Goal: Communication & Community: Answer question/provide support

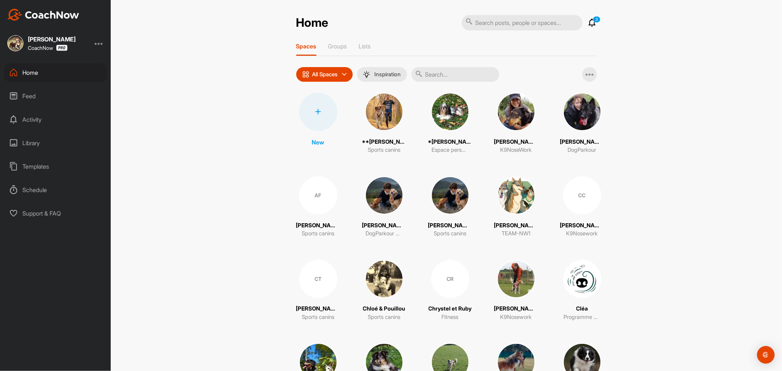
click at [28, 97] on div "Feed" at bounding box center [55, 96] width 103 height 18
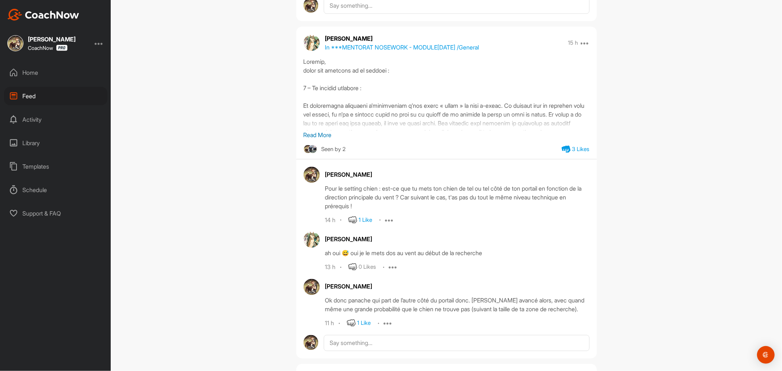
scroll to position [936, 0]
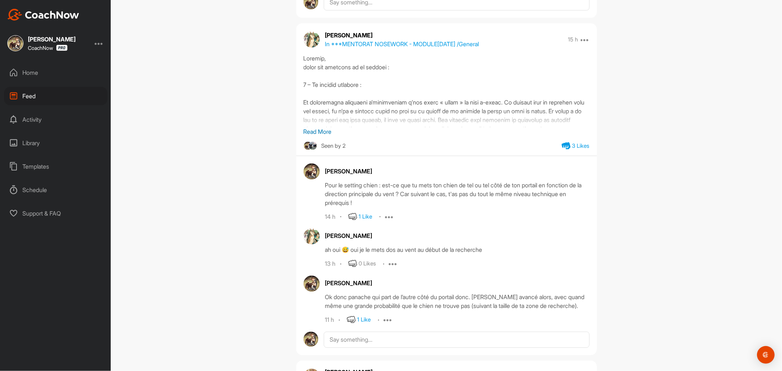
drag, startPoint x: 322, startPoint y: 133, endPoint x: 393, endPoint y: 133, distance: 70.7
click at [323, 133] on p "Read More" at bounding box center [446, 131] width 286 height 9
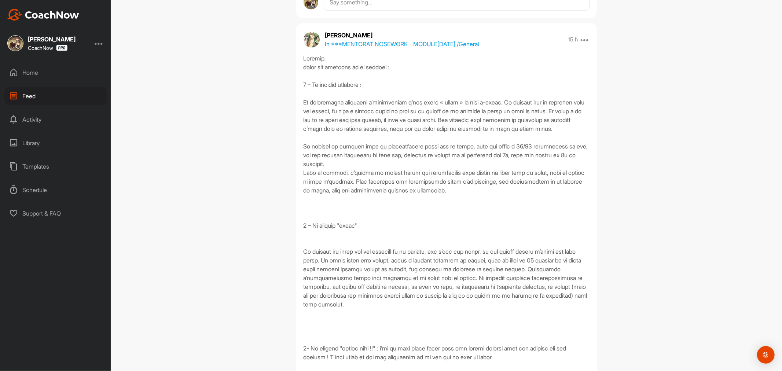
click at [427, 122] on div at bounding box center [446, 287] width 286 height 466
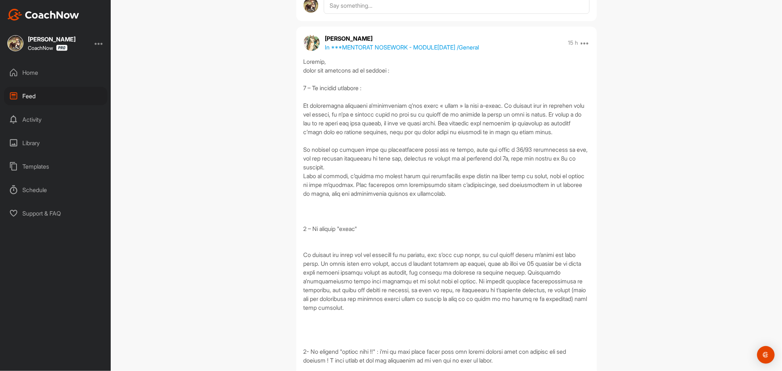
scroll to position [855, 0]
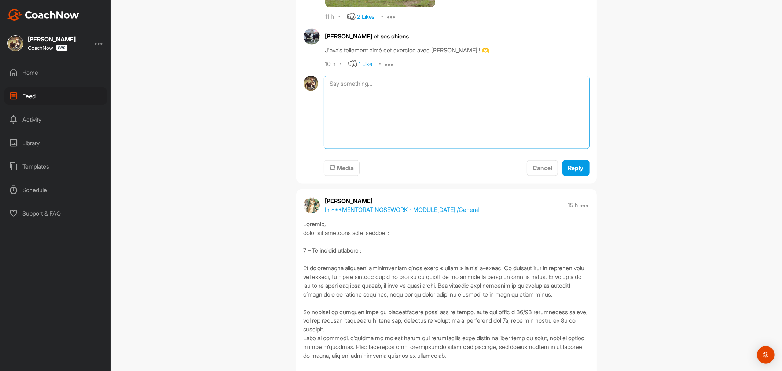
click at [462, 86] on textarea at bounding box center [456, 112] width 265 height 73
type textarea "oui d'ailleurs c'est un de vos runs qui illustre toujours cet exercice dans le …"
click at [573, 163] on button "Reply" at bounding box center [575, 168] width 27 height 16
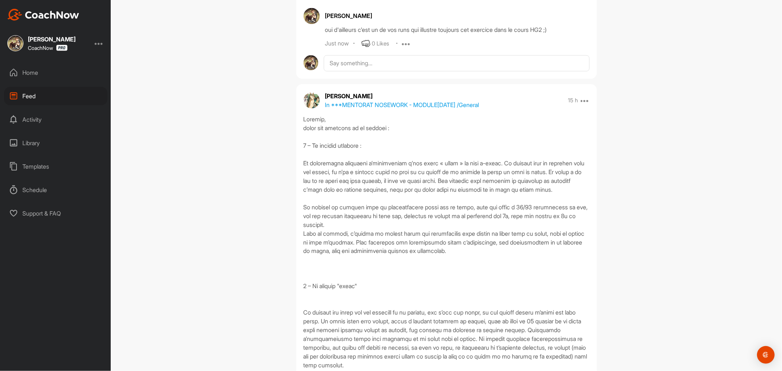
scroll to position [936, 0]
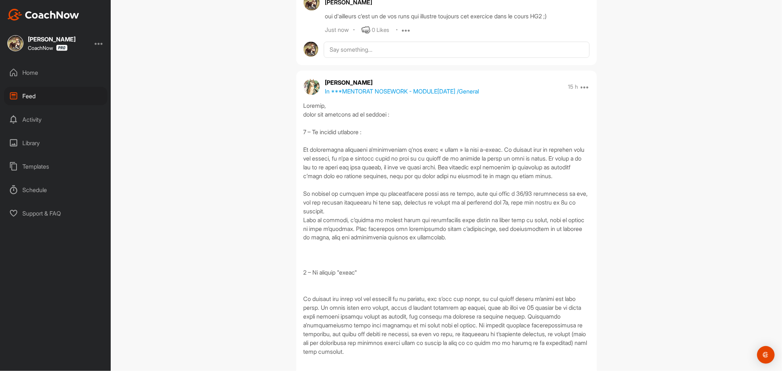
click at [456, 153] on div at bounding box center [446, 334] width 286 height 466
click at [444, 158] on div at bounding box center [446, 334] width 286 height 466
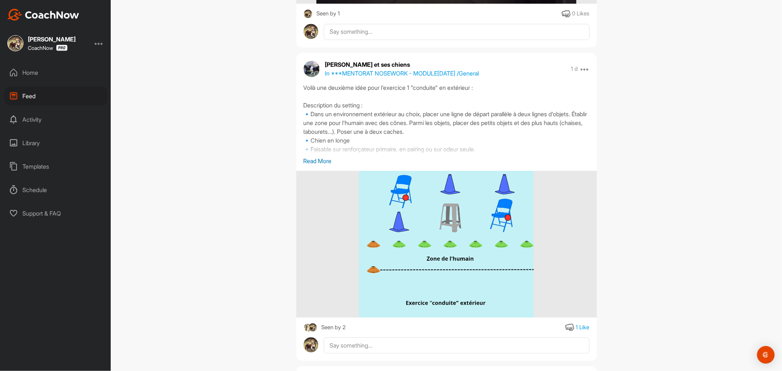
scroll to position [1914, 0]
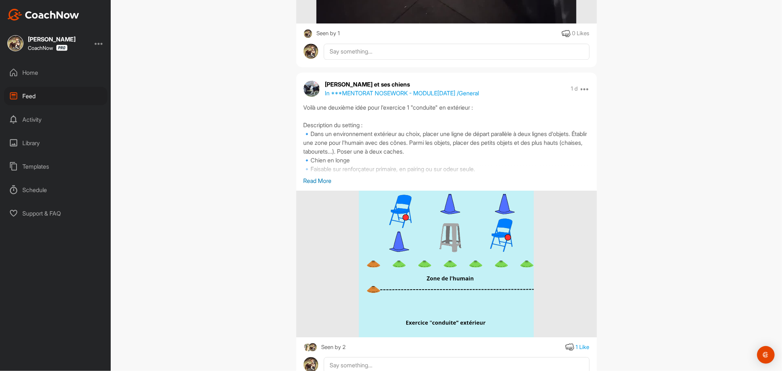
click at [320, 185] on p "Read More" at bounding box center [446, 180] width 286 height 9
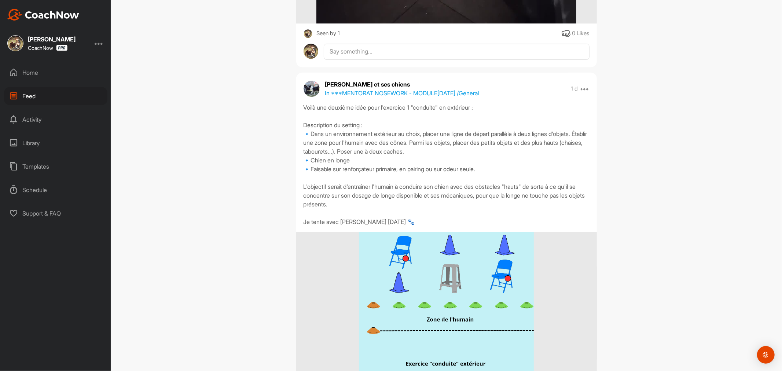
click at [458, 161] on div "Voilà une deuxième idée pour l'exercice 1 "conduite" en extérieur : Description…" at bounding box center [446, 164] width 286 height 123
click at [456, 161] on div "Voilà une deuxième idée pour l'exercice 1 "conduite" en extérieur : Description…" at bounding box center [446, 164] width 286 height 123
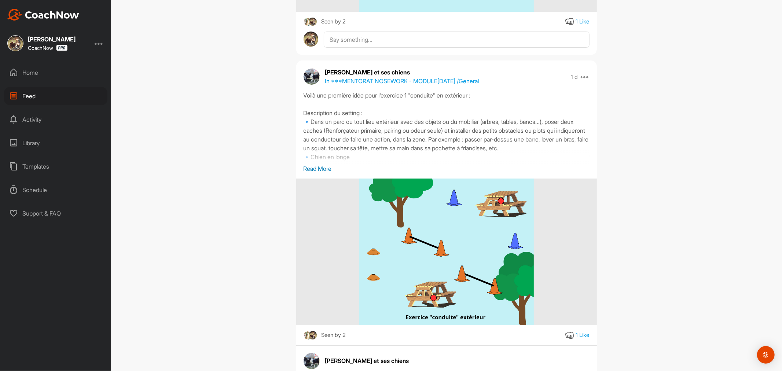
scroll to position [2321, 0]
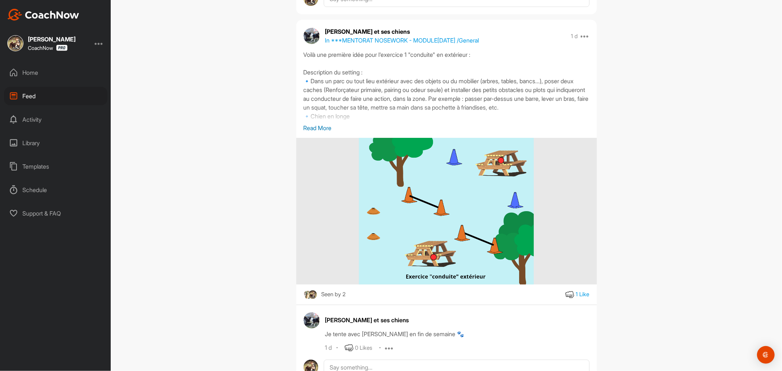
click at [320, 132] on p "Read More" at bounding box center [446, 128] width 286 height 9
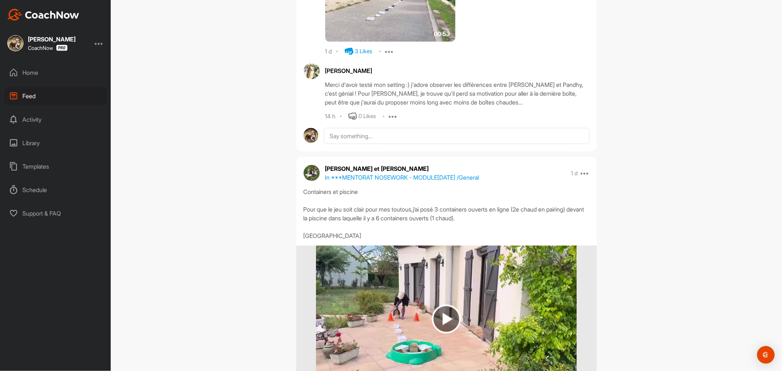
scroll to position [3054, 0]
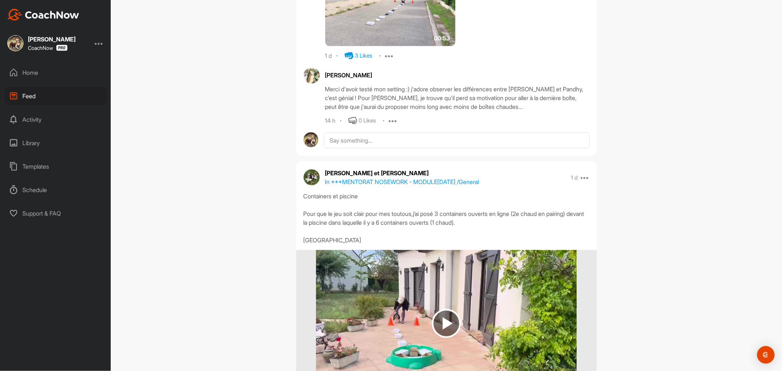
click at [450, 111] on div "Merci d'avoir testé mon setting :) j'adore observer les différences entre [PERS…" at bounding box center [457, 98] width 264 height 26
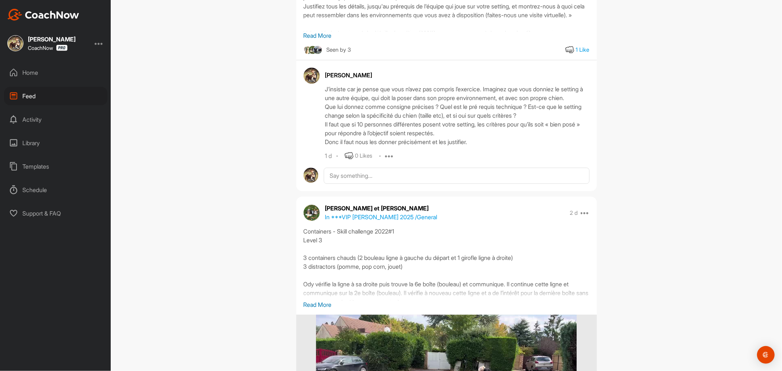
scroll to position [3909, 0]
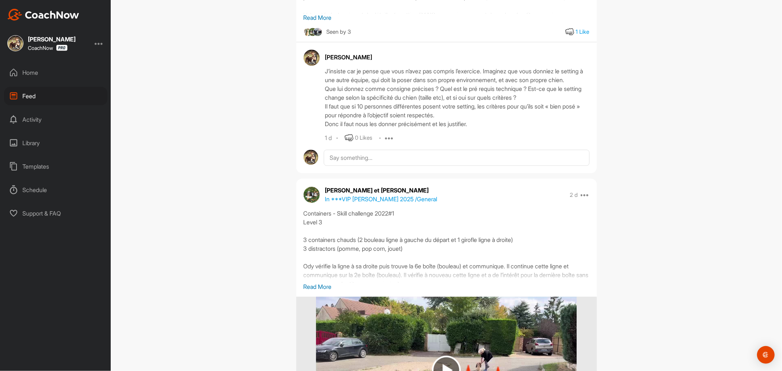
click at [452, 125] on div "J’insiste car je pense que vous n’avez pas compris l’exercice. Imaginez que vou…" at bounding box center [457, 98] width 264 height 62
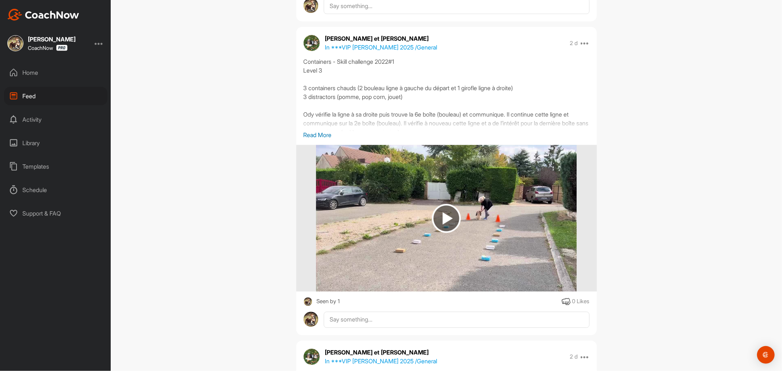
scroll to position [4072, 0]
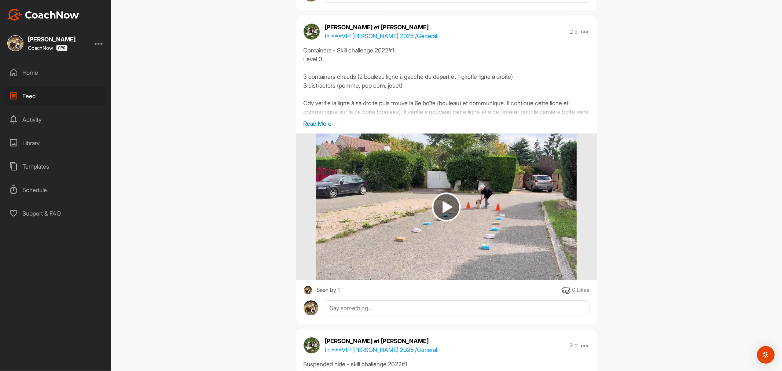
click at [323, 128] on p "Read More" at bounding box center [446, 123] width 286 height 9
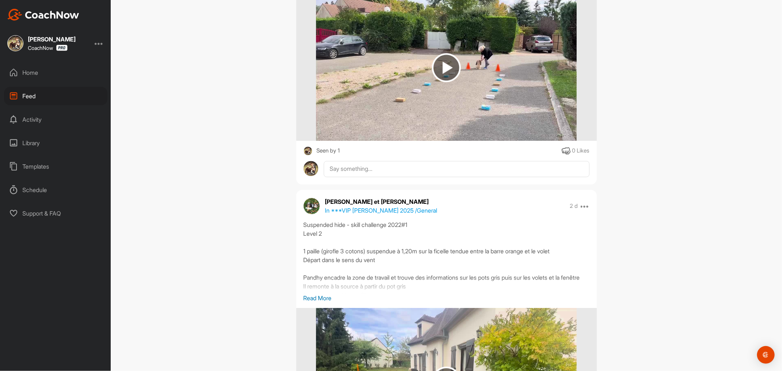
scroll to position [4194, 0]
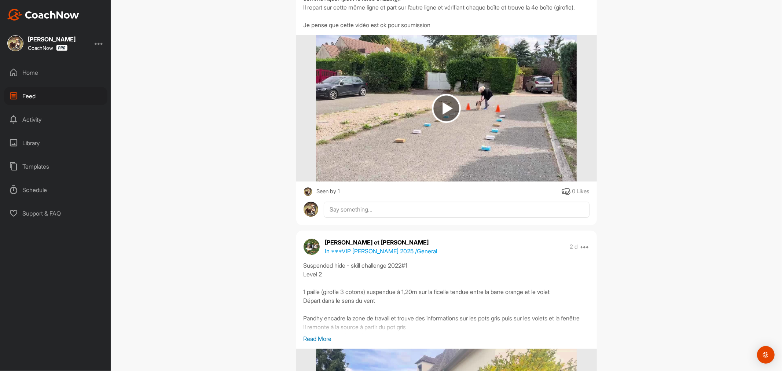
click at [438, 123] on img at bounding box center [446, 108] width 29 height 29
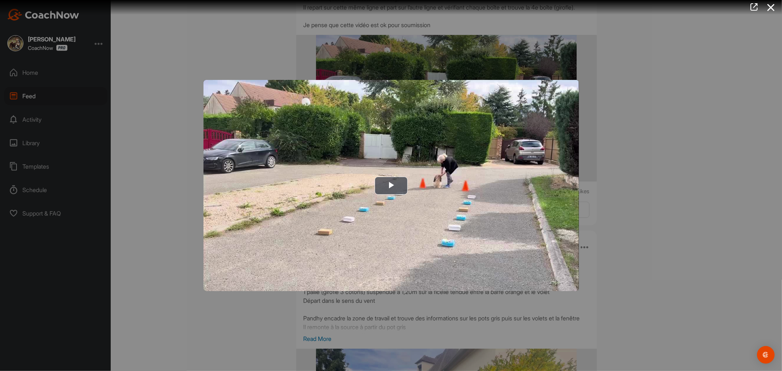
click at [614, 128] on div at bounding box center [391, 185] width 782 height 371
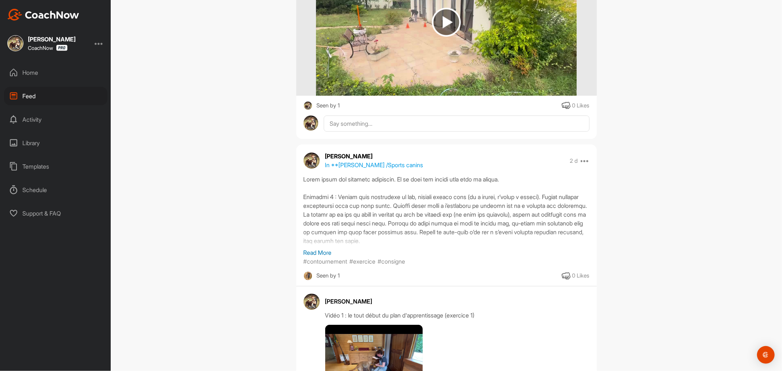
scroll to position [4601, 0]
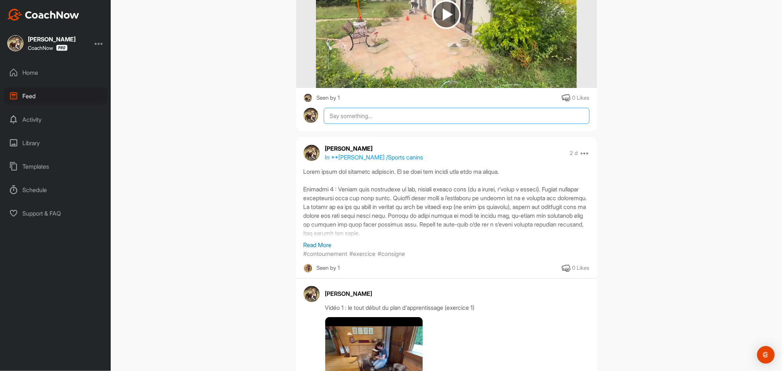
click at [472, 124] on textarea at bounding box center [456, 116] width 265 height 16
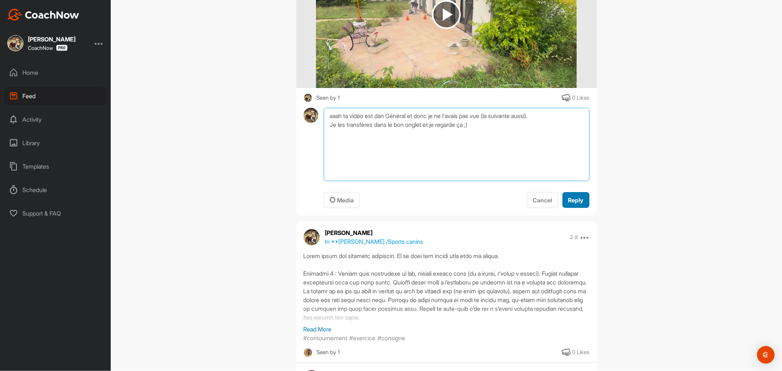
type textarea "aaah ta vidéo est dan Général et donc je ne l'avais pas vue (la suivante aussi)…"
click at [578, 204] on span "Reply" at bounding box center [575, 199] width 15 height 7
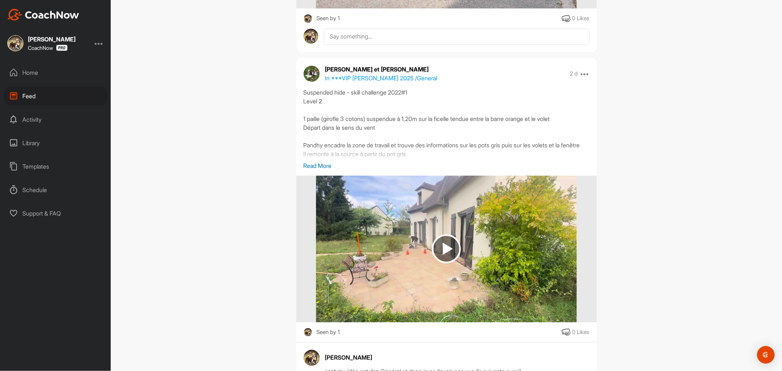
scroll to position [4357, 0]
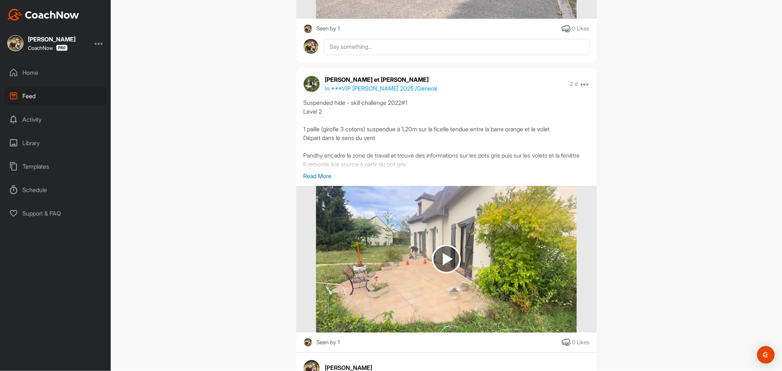
click at [583, 88] on icon at bounding box center [584, 84] width 9 height 9
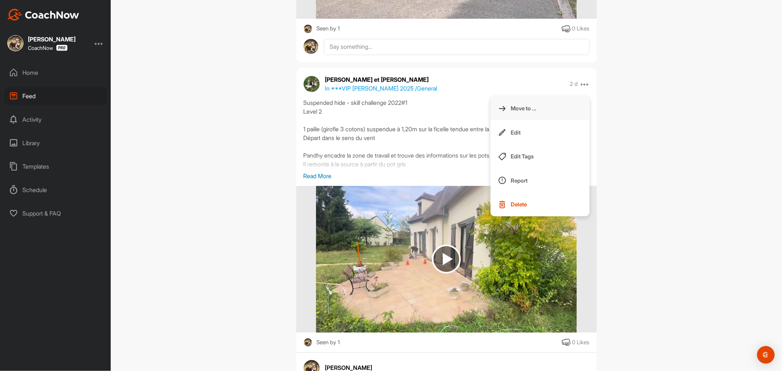
click at [554, 121] on button "Move to ..." at bounding box center [539, 108] width 99 height 24
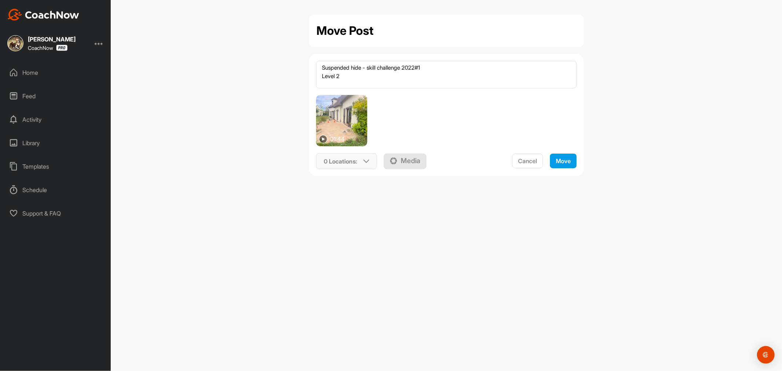
click at [361, 158] on div "0 Locations :" at bounding box center [346, 161] width 60 height 17
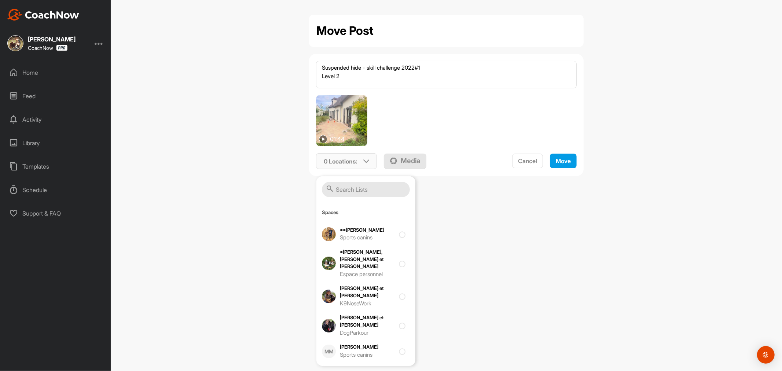
click at [364, 188] on input "text" at bounding box center [366, 189] width 88 height 15
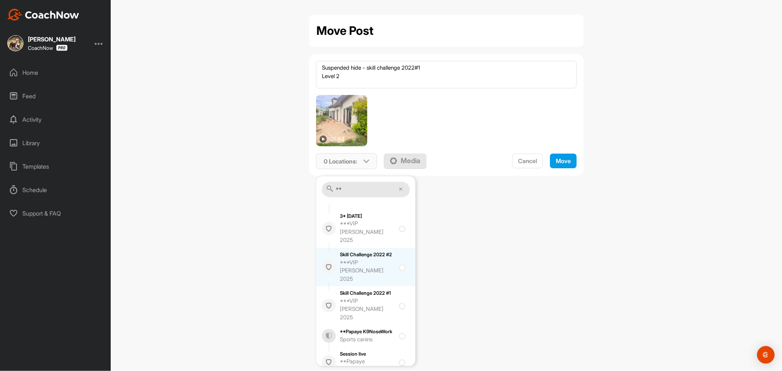
scroll to position [499, 0]
type input "**"
click at [364, 260] on div "***VIP [PERSON_NAME] 2025" at bounding box center [367, 272] width 55 height 25
checkbox input "true"
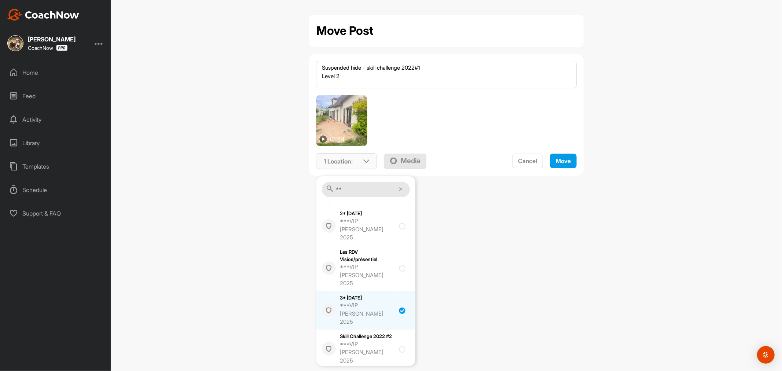
scroll to position [418, 0]
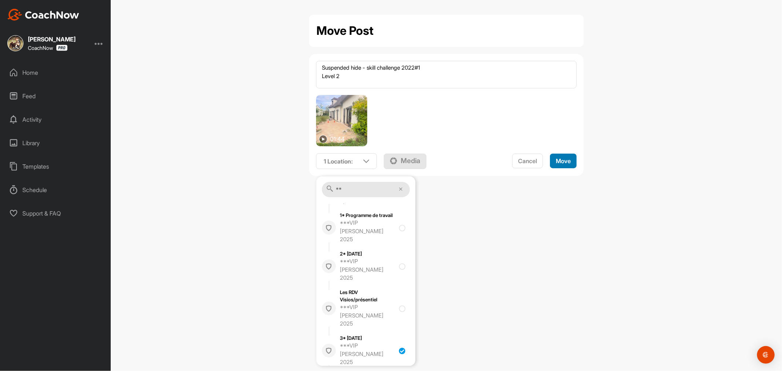
click at [561, 159] on span "Move" at bounding box center [563, 160] width 15 height 7
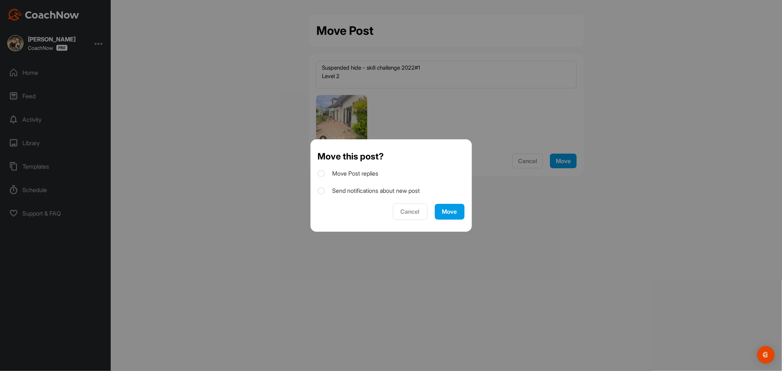
click at [358, 173] on label "Move Post replies" at bounding box center [348, 174] width 61 height 8
click at [322, 173] on input "Move Post replies" at bounding box center [320, 171] width 5 height 5
checkbox input "true"
click at [353, 191] on label "Send notifications about new post" at bounding box center [369, 191] width 102 height 8
click at [322, 191] on input "Send notifications about new post" at bounding box center [320, 188] width 5 height 5
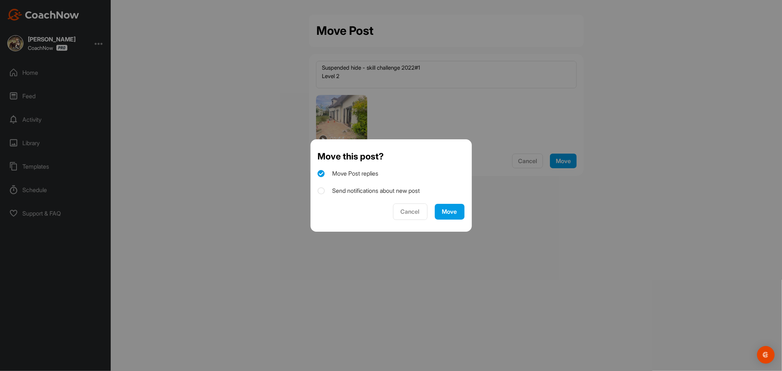
checkbox input "true"
click at [452, 211] on div "Move" at bounding box center [449, 212] width 15 height 8
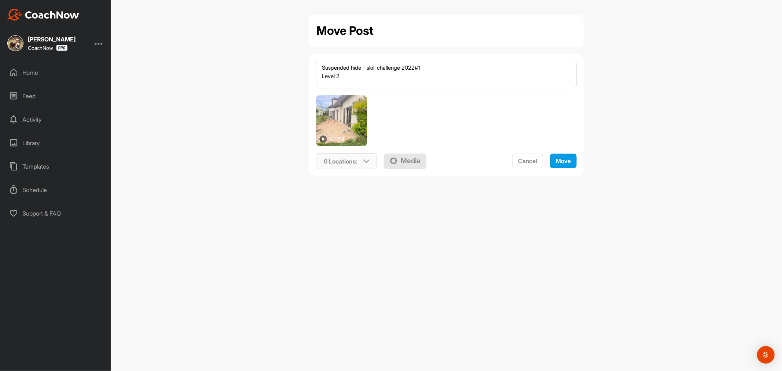
click at [367, 160] on icon at bounding box center [366, 161] width 6 height 6
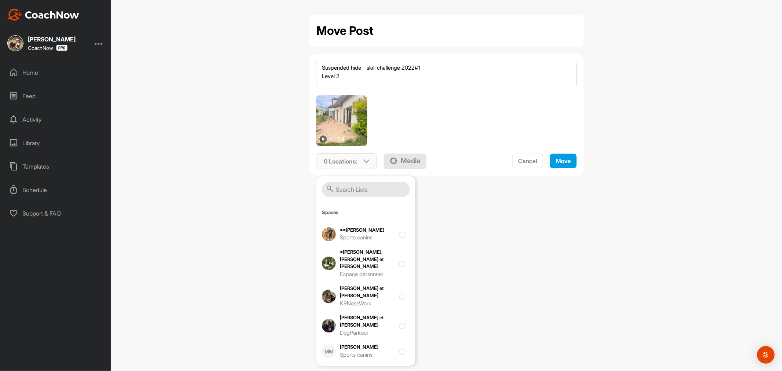
click at [358, 189] on input "text" at bounding box center [366, 189] width 88 height 15
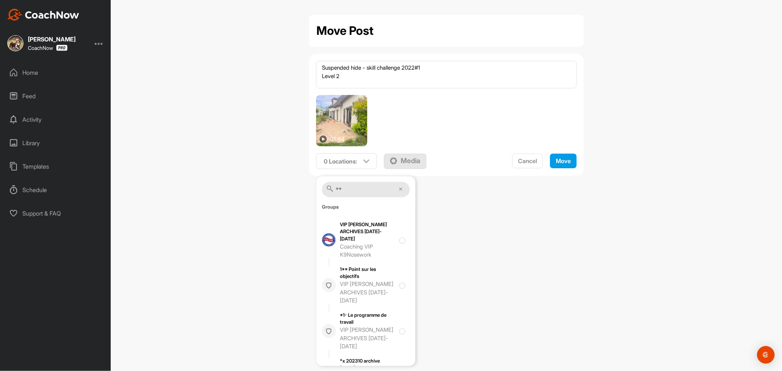
type input "*"
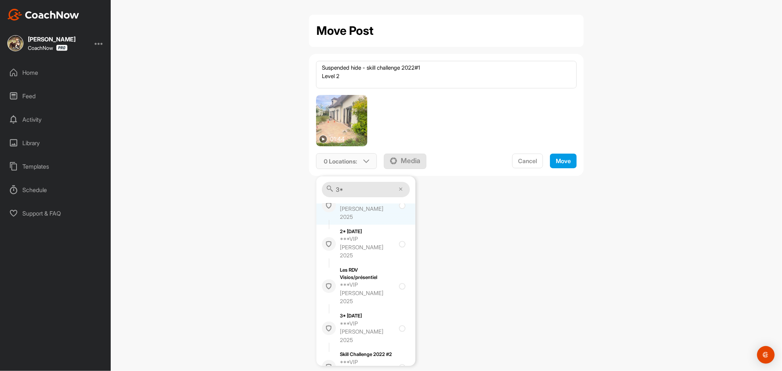
scroll to position [81, 0]
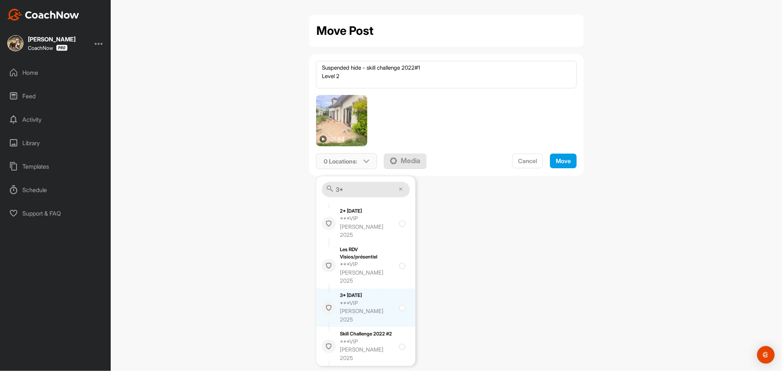
type input "3*"
click at [399, 303] on input "checkbox" at bounding box center [401, 305] width 5 height 5
checkbox input "true"
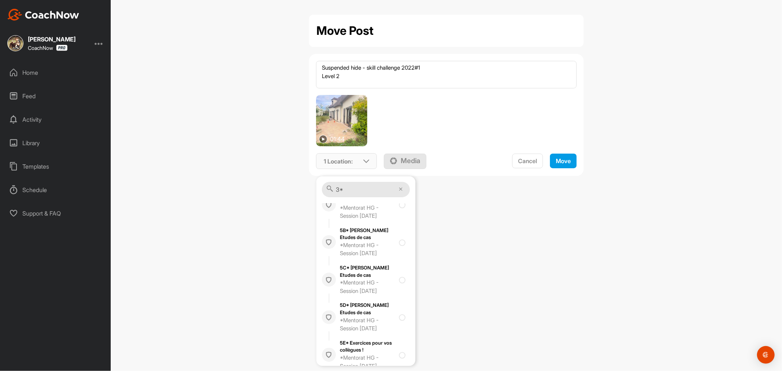
scroll to position [601, 0]
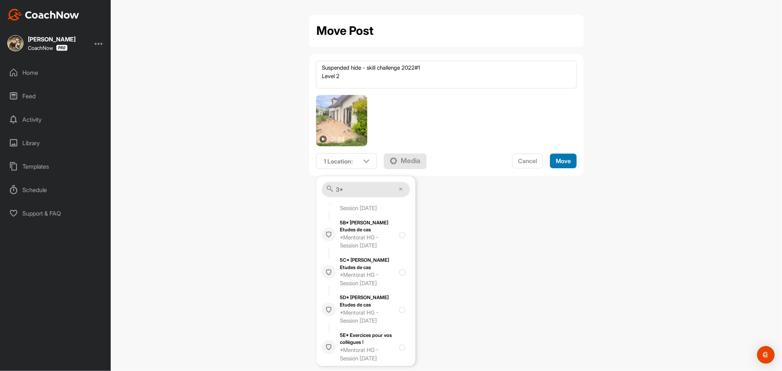
click at [561, 159] on span "Move" at bounding box center [563, 160] width 15 height 7
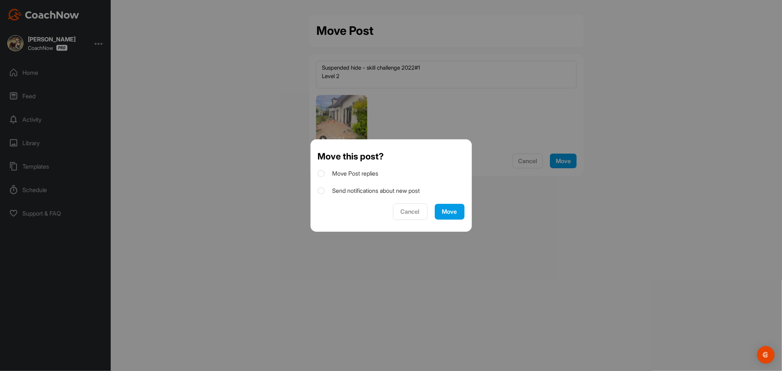
click at [350, 171] on label "Move Post replies" at bounding box center [348, 174] width 61 height 8
click at [322, 171] on input "Move Post replies" at bounding box center [320, 171] width 5 height 5
checkbox input "true"
click at [346, 191] on label "Send notifications about new post" at bounding box center [369, 191] width 102 height 8
click at [322, 191] on input "Send notifications about new post" at bounding box center [320, 188] width 5 height 5
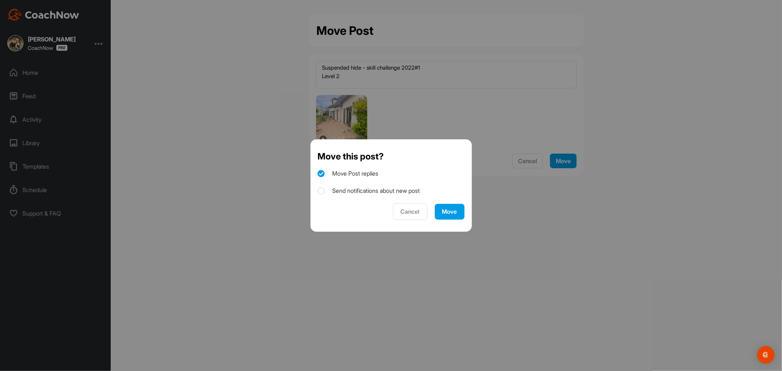
checkbox input "true"
click at [449, 213] on div "Move" at bounding box center [449, 212] width 15 height 8
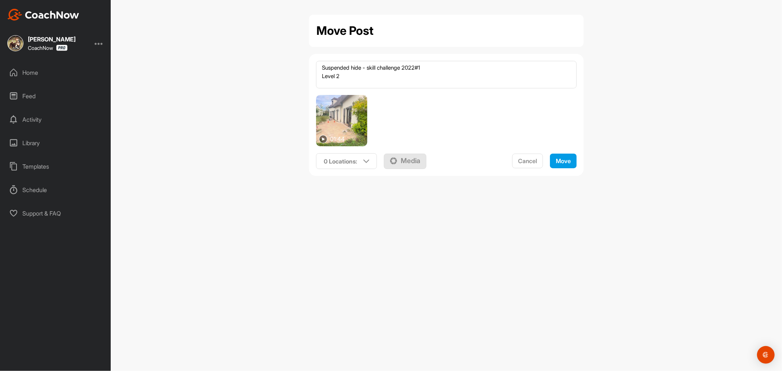
click at [39, 70] on div "Home" at bounding box center [55, 72] width 103 height 18
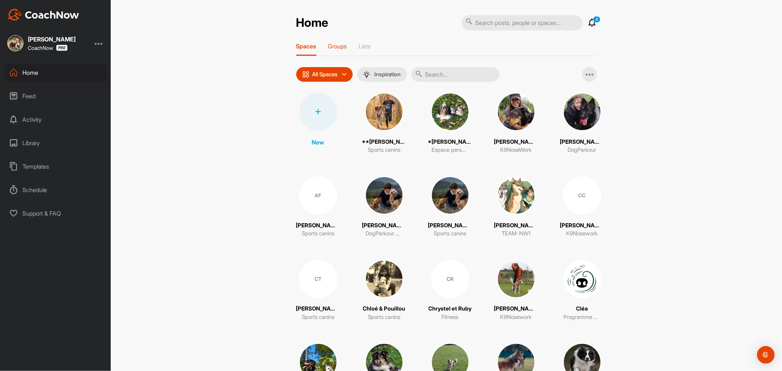
click at [333, 48] on p "Groups" at bounding box center [337, 46] width 19 height 7
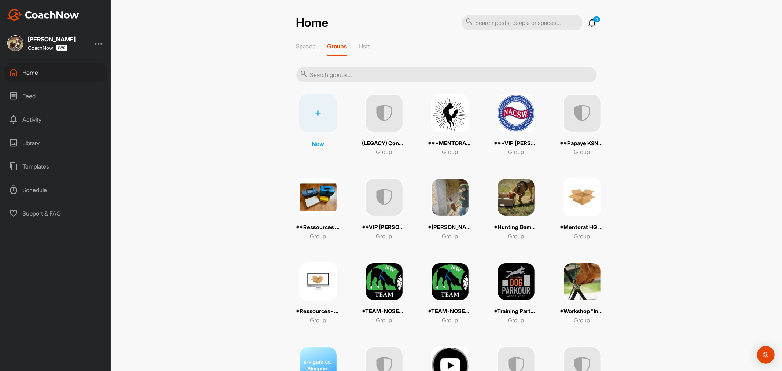
click at [522, 118] on img at bounding box center [516, 113] width 38 height 38
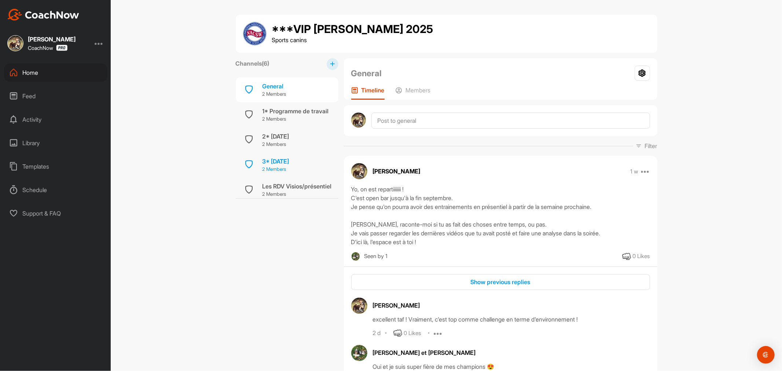
click at [280, 161] on div "3* [DATE]" at bounding box center [275, 161] width 27 height 9
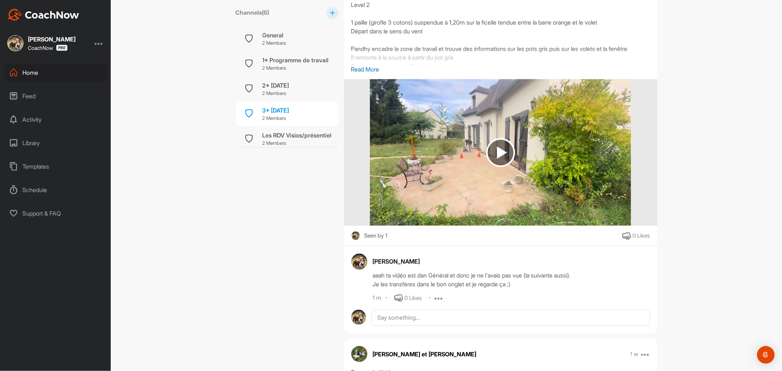
scroll to position [814, 0]
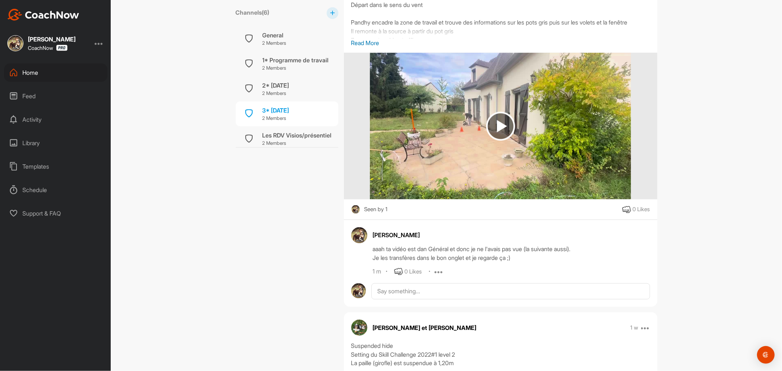
click at [435, 269] on icon at bounding box center [438, 271] width 9 height 9
click at [439, 292] on p "Edit" at bounding box center [438, 296] width 10 height 8
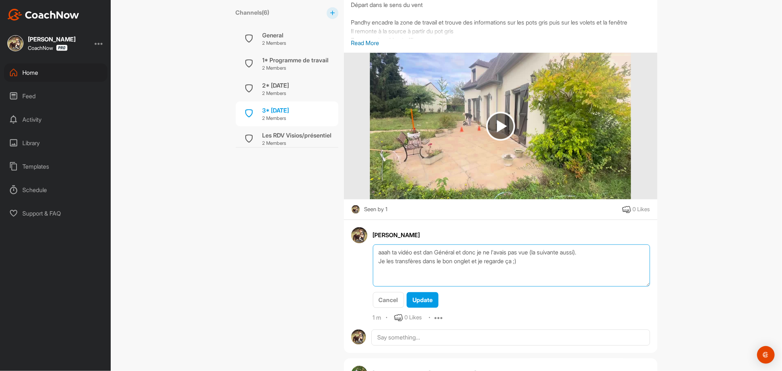
click at [434, 252] on textarea "aaah ta vidéo est dan Général et donc je ne l'avais pas vue (la suivante aussi)…" at bounding box center [511, 265] width 277 height 42
type textarea "aaah ta vidéo est dans Général et donc je ne l'avais pas vue (la suivante aussi…"
click at [489, 299] on div "Cancel Update" at bounding box center [511, 300] width 277 height 16
click at [434, 298] on button "Update" at bounding box center [422, 300] width 32 height 16
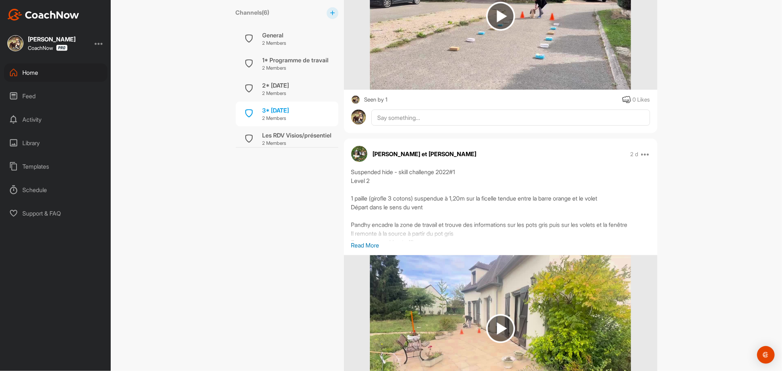
scroll to position [611, 0]
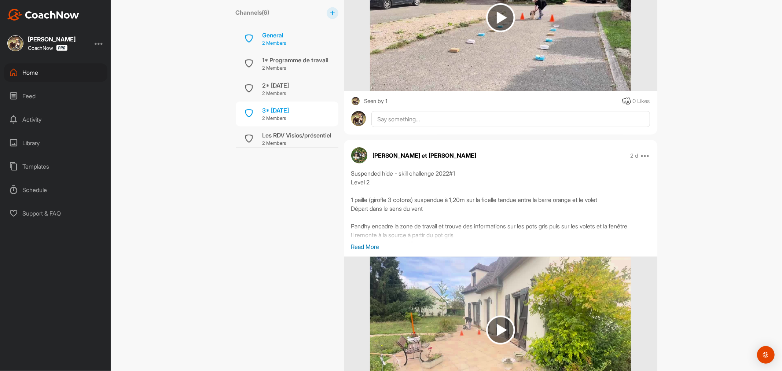
click at [281, 39] on div "General" at bounding box center [274, 35] width 24 height 9
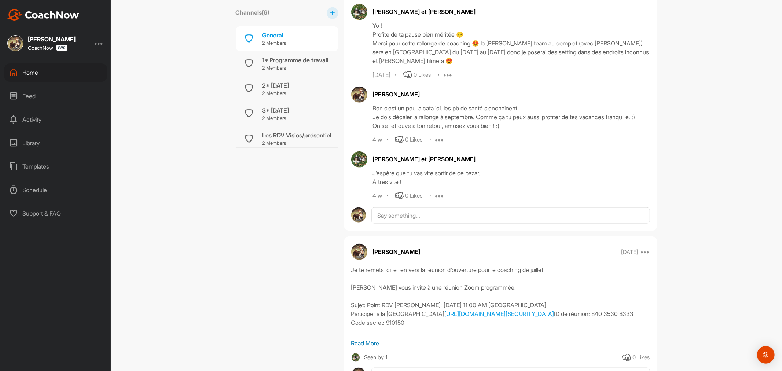
scroll to position [825, 0]
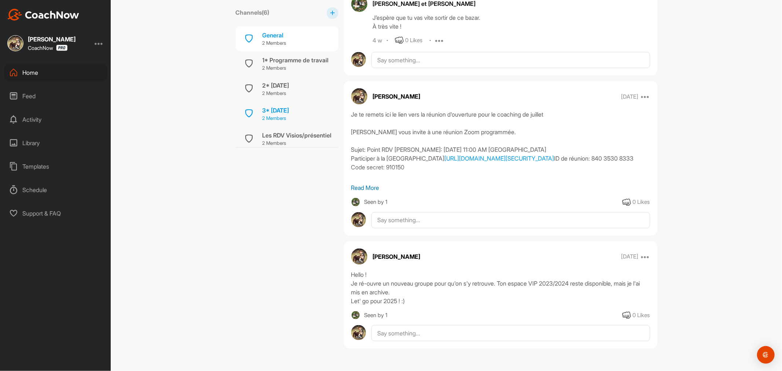
click at [287, 111] on div "3* [DATE]" at bounding box center [275, 110] width 27 height 9
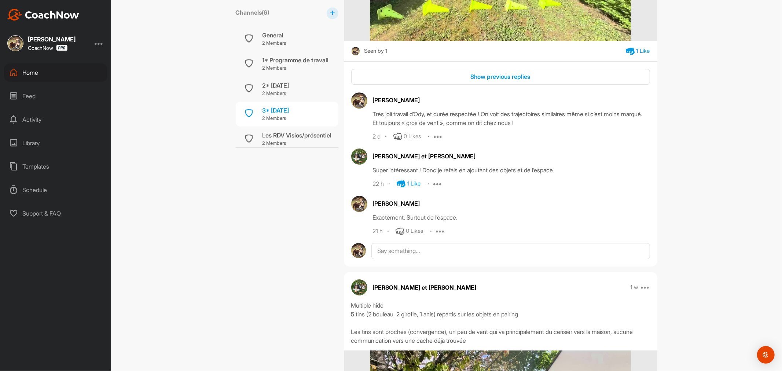
scroll to position [1954, 0]
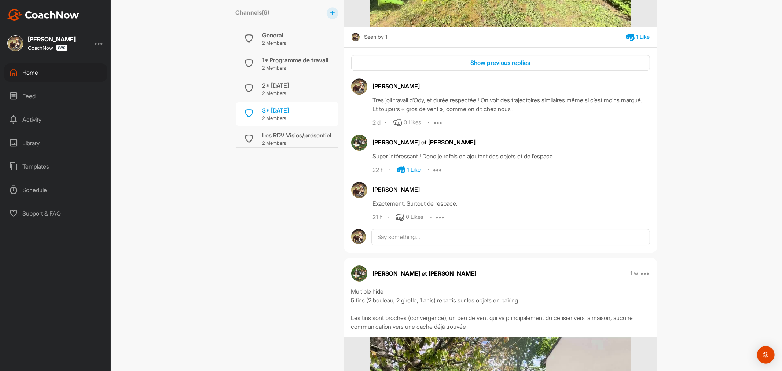
click at [418, 86] on div "[PERSON_NAME]" at bounding box center [511, 86] width 277 height 9
click at [514, 67] on div "Show previous replies" at bounding box center [500, 62] width 287 height 9
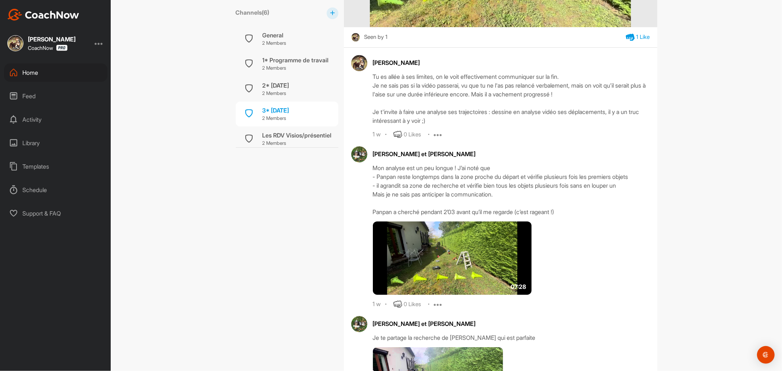
drag, startPoint x: 31, startPoint y: 75, endPoint x: 22, endPoint y: 73, distance: 9.4
click at [22, 73] on div "Home" at bounding box center [55, 72] width 103 height 18
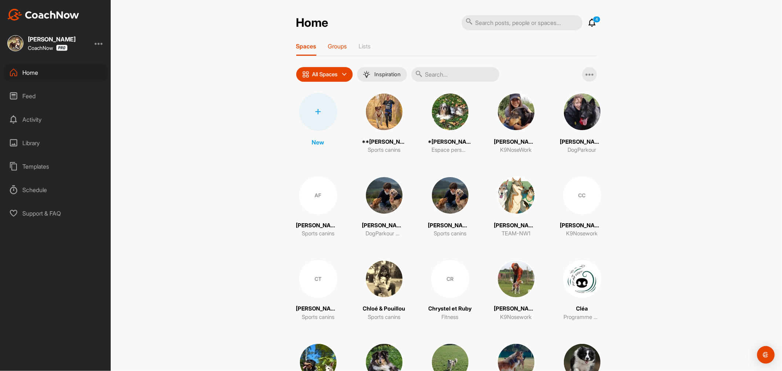
click at [333, 47] on p "Groups" at bounding box center [337, 46] width 19 height 7
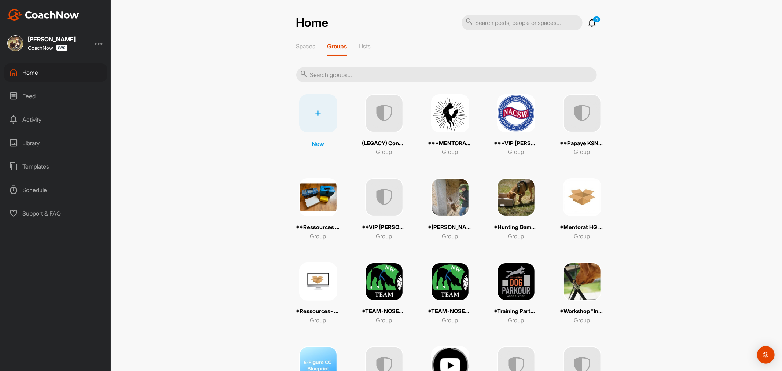
click at [445, 114] on img at bounding box center [450, 113] width 38 height 38
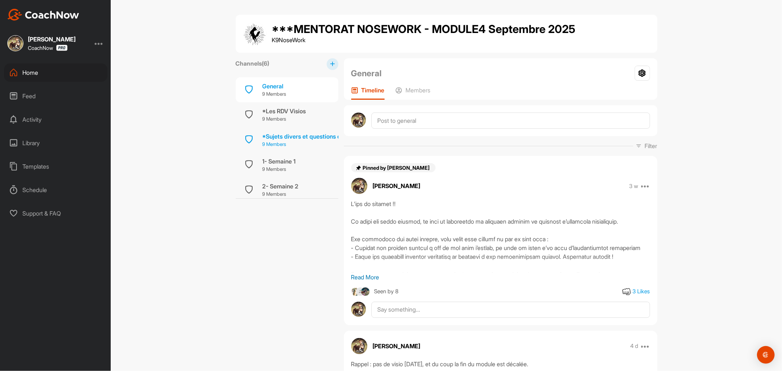
click at [299, 137] on div "*Sujets divers et questions de fond" at bounding box center [310, 136] width 96 height 9
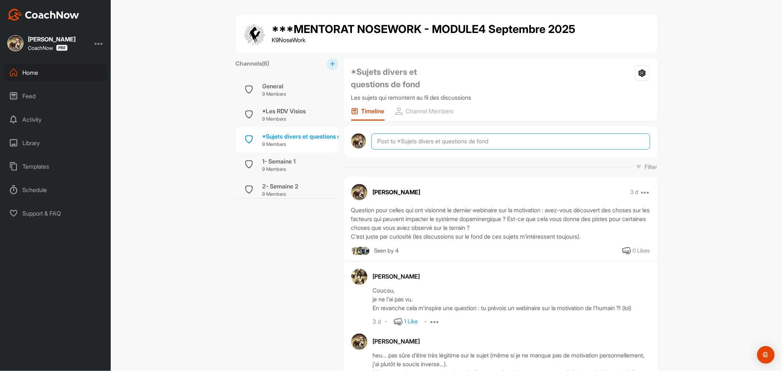
click at [490, 137] on textarea at bounding box center [510, 141] width 278 height 16
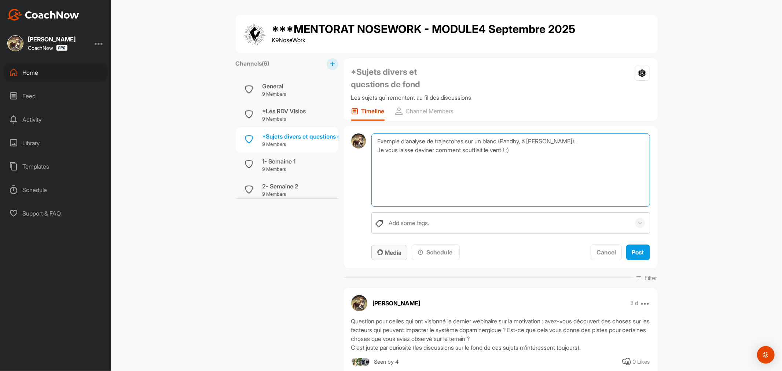
type textarea "Exemple d'analyse de trajectoires sur un blanc (Pandhy, à [PERSON_NAME]). Je vo…"
click at [395, 251] on span "Media" at bounding box center [389, 252] width 24 height 7
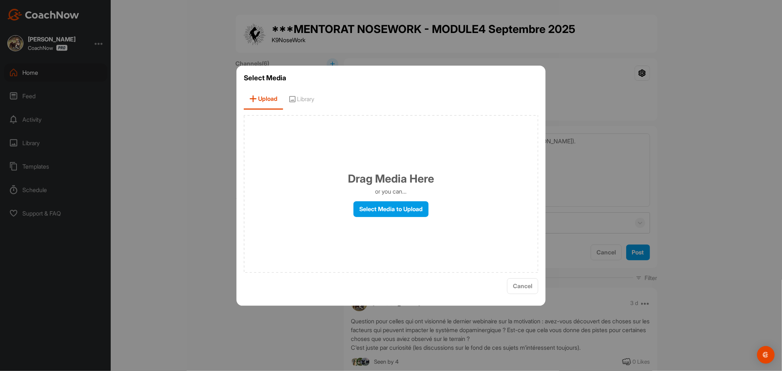
drag, startPoint x: 299, startPoint y: 97, endPoint x: 314, endPoint y: 100, distance: 15.3
click at [301, 97] on span "Library" at bounding box center [301, 99] width 37 height 21
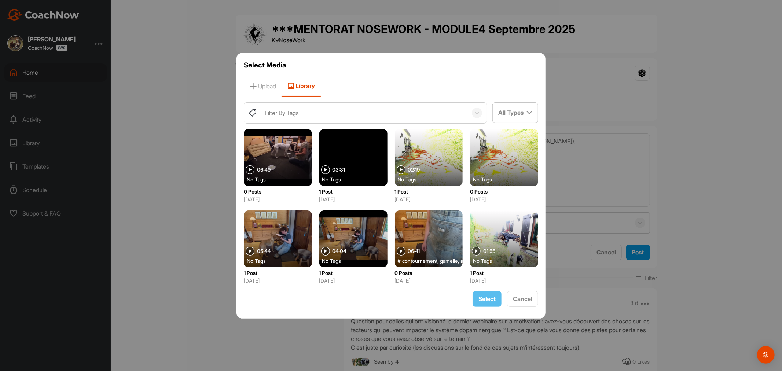
click at [419, 158] on div at bounding box center [429, 157] width 68 height 57
click at [486, 296] on span "Select" at bounding box center [486, 298] width 17 height 7
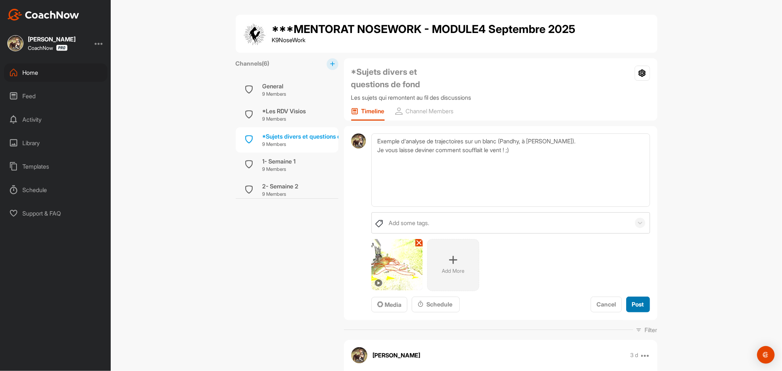
click at [632, 302] on span "Post" at bounding box center [638, 304] width 12 height 7
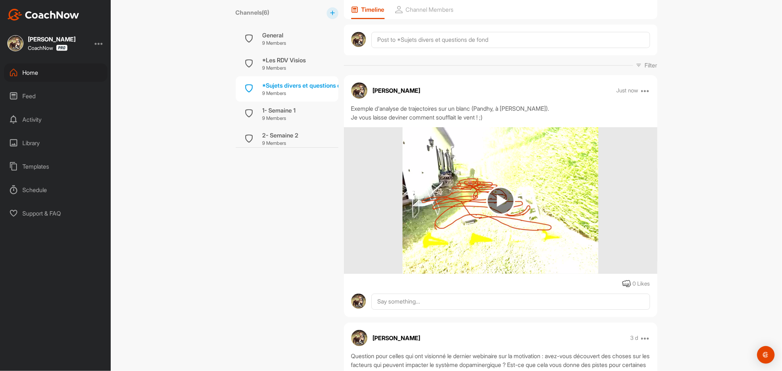
scroll to position [122, 0]
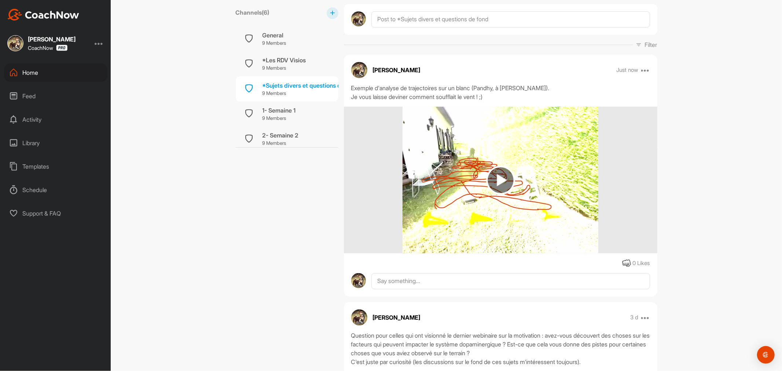
click at [495, 183] on img at bounding box center [500, 180] width 29 height 29
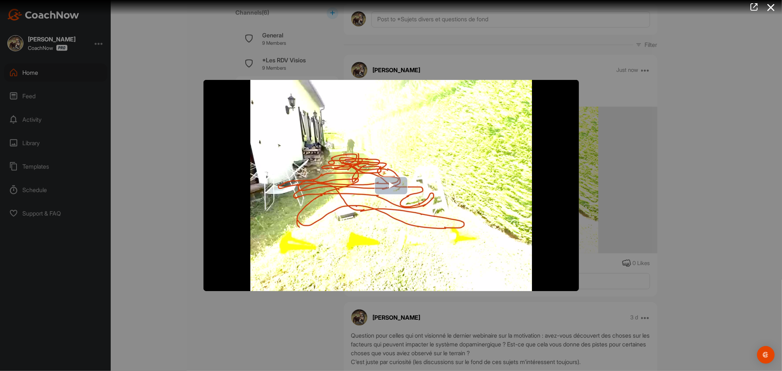
drag, startPoint x: 385, startPoint y: 180, endPoint x: 396, endPoint y: 188, distance: 13.9
click at [391, 185] on span "Video Player" at bounding box center [391, 185] width 0 height 0
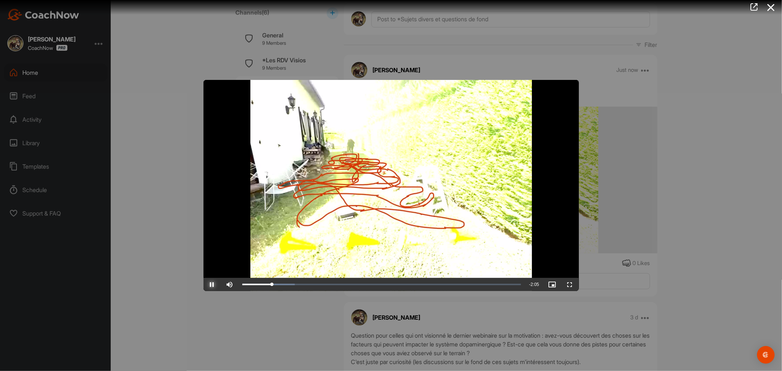
click at [211, 284] on span "Video Player" at bounding box center [212, 284] width 18 height 0
click at [770, 7] on icon at bounding box center [770, 8] width 17 height 14
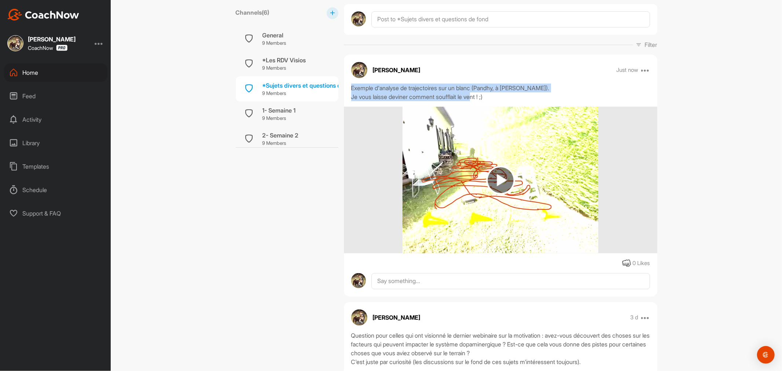
drag, startPoint x: 492, startPoint y: 96, endPoint x: 343, endPoint y: 87, distance: 148.7
click at [344, 87] on div "Exemple d'analyse de trajectoires sur un blanc (Pandhy, à [PERSON_NAME]). Je vo…" at bounding box center [500, 93] width 313 height 18
copy div "Exemple d'analyse de trajectoires sur un blanc (Pandhy, à [PERSON_NAME]). Je vo…"
click at [645, 67] on icon at bounding box center [645, 70] width 9 height 9
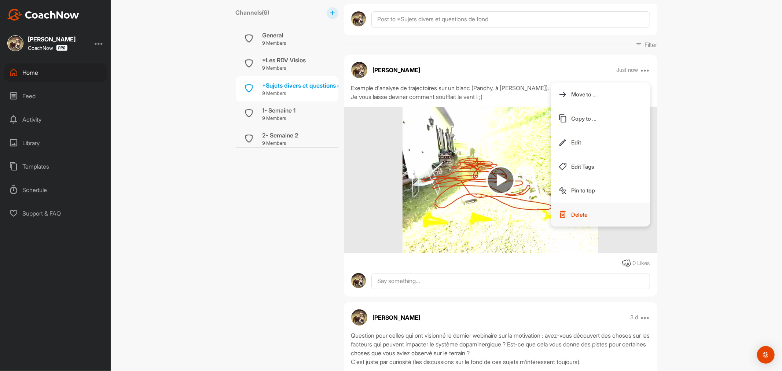
click at [589, 213] on button "Delete" at bounding box center [600, 215] width 99 height 24
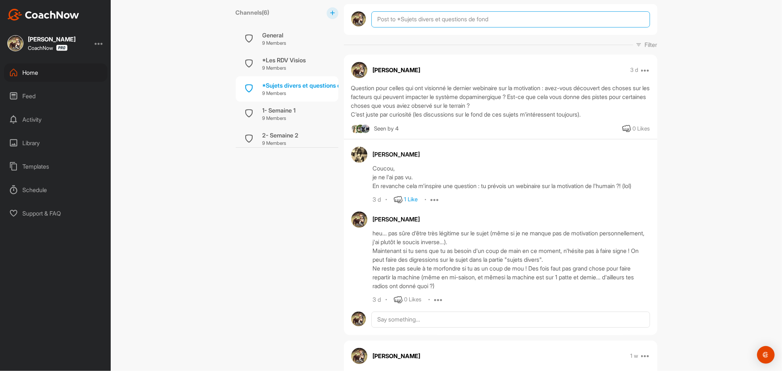
click at [426, 19] on textarea at bounding box center [510, 19] width 278 height 16
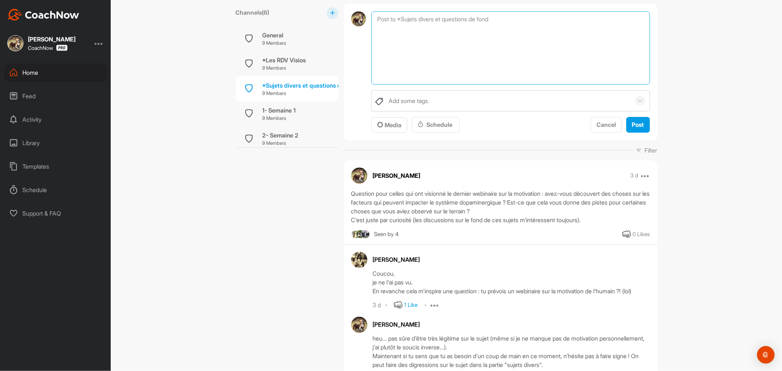
paste textarea "Exemple d'analyse de trajectoires sur un blanc (Pandhy, à [PERSON_NAME]). Je vo…"
type textarea "Exemple d'analyse de trajectoires sur un blanc (Pandhy, à [PERSON_NAME]). Je vo…"
click at [389, 122] on span "Media" at bounding box center [389, 124] width 24 height 7
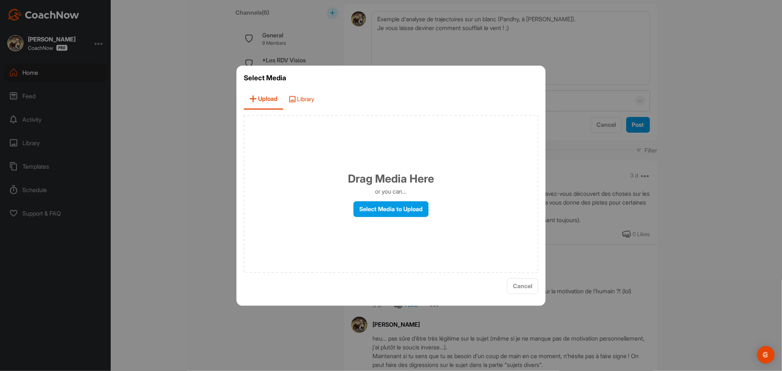
click at [313, 100] on span "Library" at bounding box center [301, 99] width 37 height 21
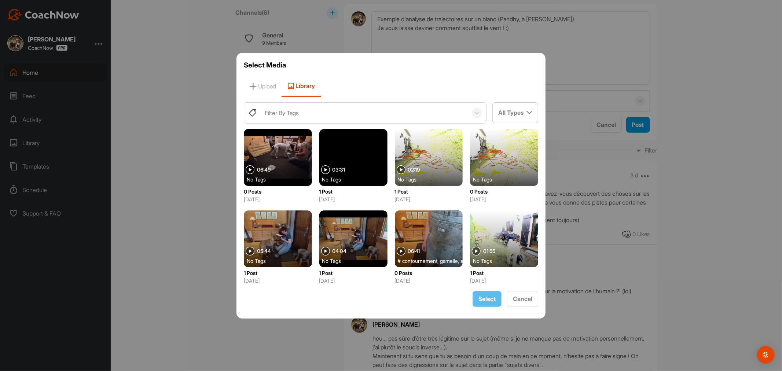
click at [508, 154] on div at bounding box center [504, 157] width 68 height 57
click at [491, 298] on span "Select" at bounding box center [486, 298] width 17 height 7
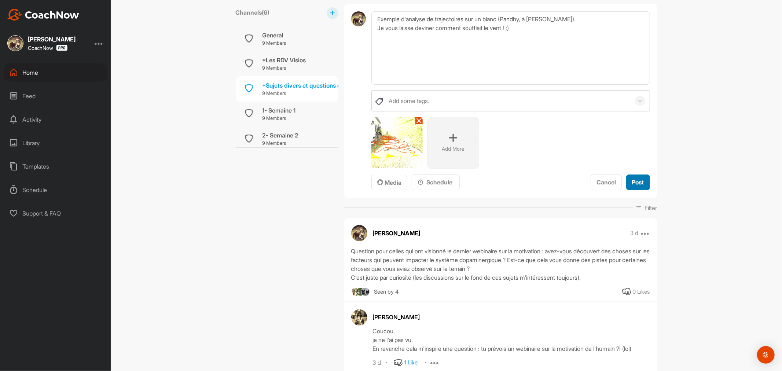
click at [639, 181] on span "Post" at bounding box center [638, 181] width 12 height 7
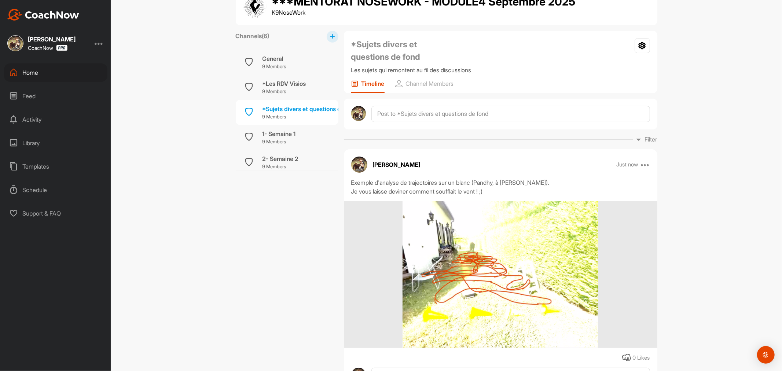
scroll to position [41, 0]
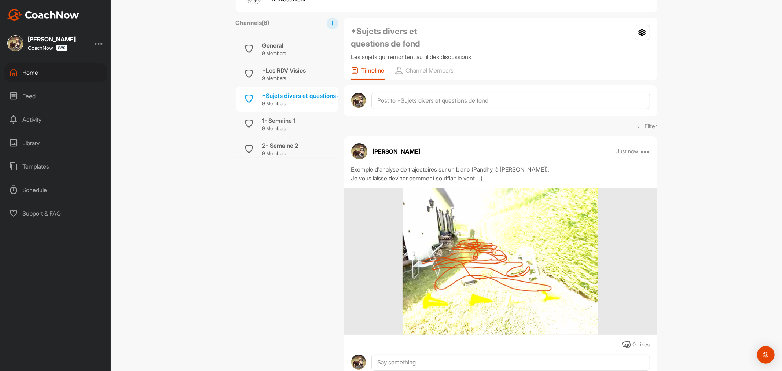
click at [493, 170] on div "Exemple d'analyse de trajectoires sur un blanc (Pandhy, à [PERSON_NAME]). Je vo…" at bounding box center [500, 174] width 299 height 18
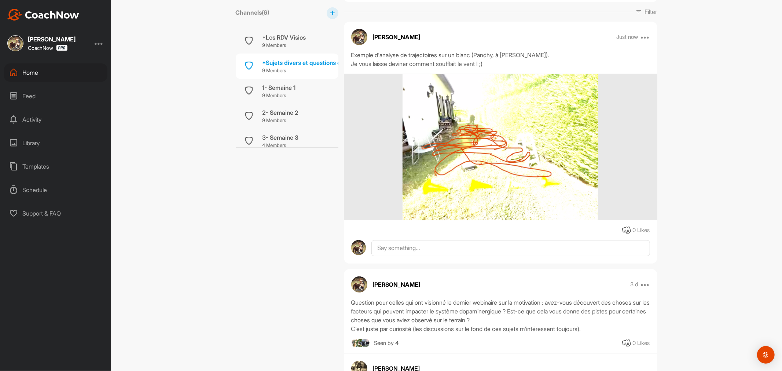
scroll to position [163, 0]
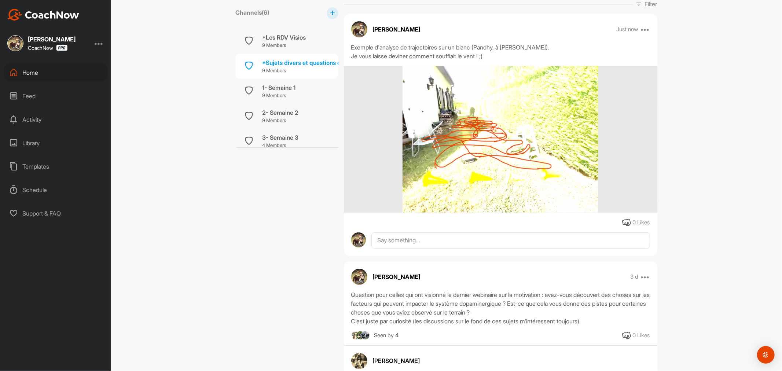
click at [177, 50] on div "***MENTORAT NOSEWORK - MODULE4 Septembre 2025 K9NoseWork Channels ( 6 ) General…" at bounding box center [446, 185] width 671 height 371
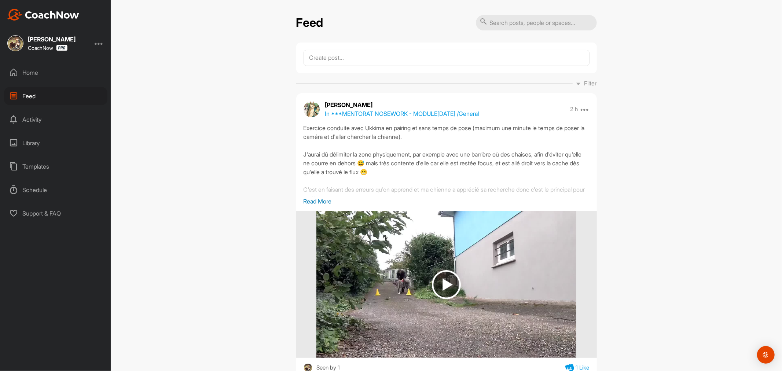
scroll to position [977, 0]
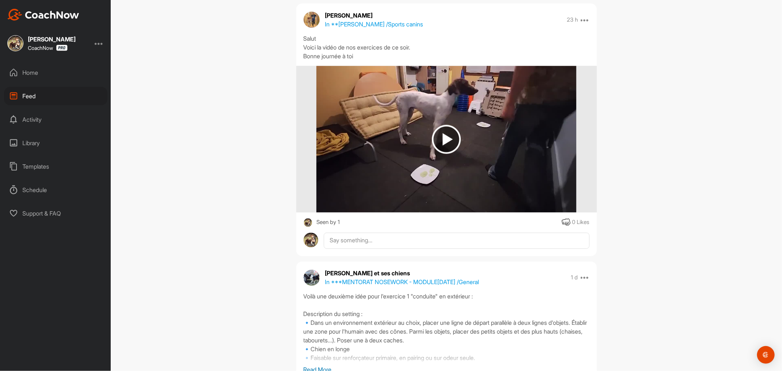
click at [21, 141] on div "Library" at bounding box center [55, 143] width 103 height 18
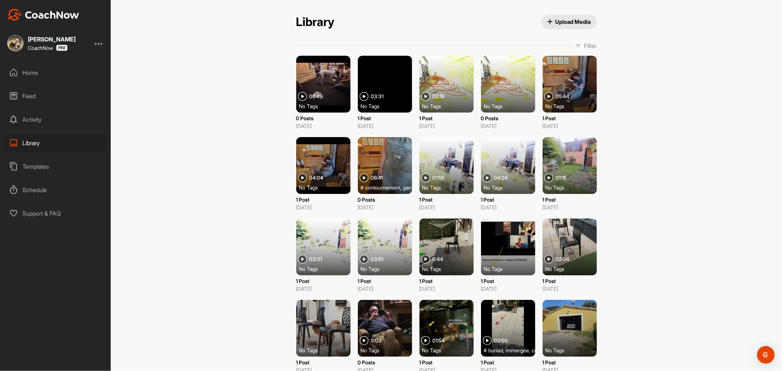
click at [32, 92] on div "Feed" at bounding box center [55, 96] width 103 height 18
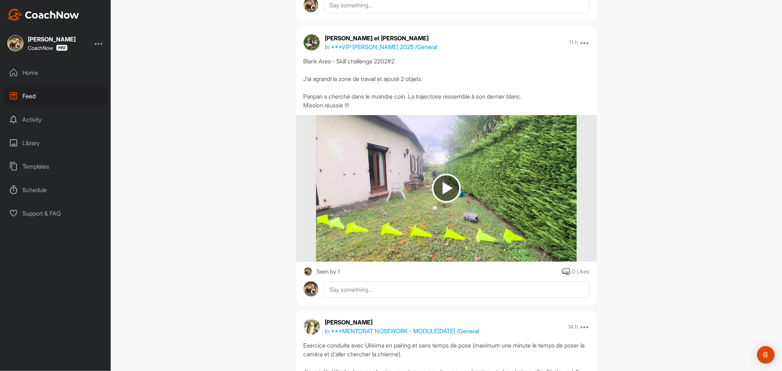
scroll to position [325, 0]
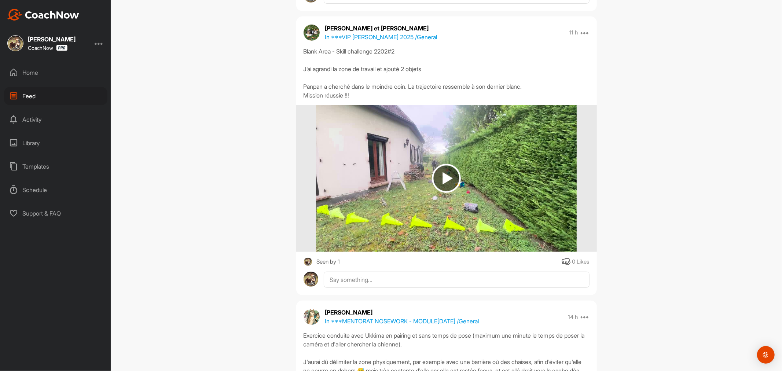
click at [446, 177] on img at bounding box center [446, 178] width 29 height 29
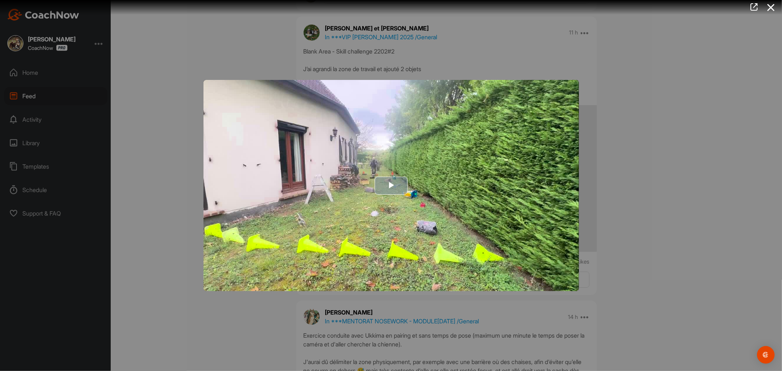
click at [391, 185] on span "Video Player" at bounding box center [391, 185] width 0 height 0
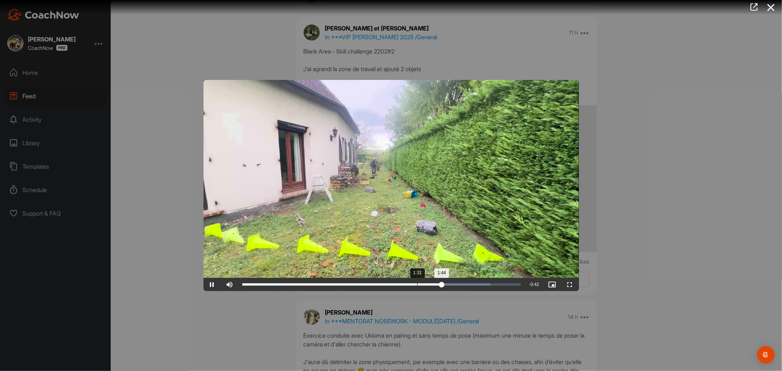
click at [417, 284] on div "Loaded : 89.03% 1:31 1:44" at bounding box center [381, 284] width 279 height 2
drag, startPoint x: 419, startPoint y: 284, endPoint x: 493, endPoint y: 283, distance: 74.0
click at [493, 283] on div "2:12" at bounding box center [367, 284] width 251 height 2
click at [389, 284] on div "Loaded : 100.00% 1:17 2:23" at bounding box center [381, 284] width 279 height 2
drag, startPoint x: 390, startPoint y: 284, endPoint x: 347, endPoint y: 290, distance: 43.0
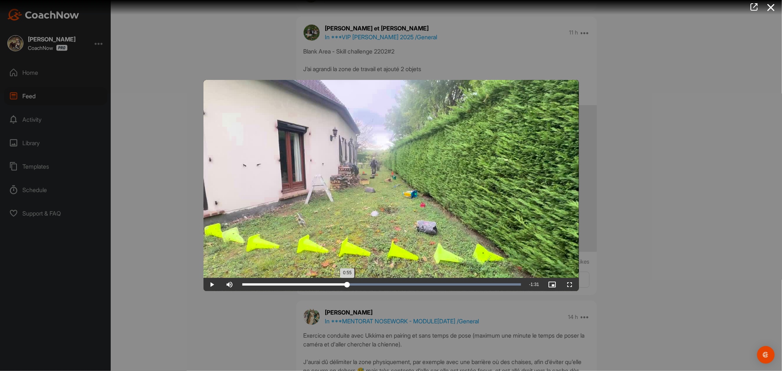
click at [347, 290] on div "Loaded : 100.00% 0:55 0:55" at bounding box center [382, 284] width 286 height 13
click at [366, 284] on div "Loaded : 100.00% 1:05 1:10" at bounding box center [381, 284] width 279 height 2
click at [357, 283] on div "Loaded : 100.00% 1:00 1:06" at bounding box center [381, 284] width 279 height 2
click at [685, 253] on div at bounding box center [391, 185] width 782 height 371
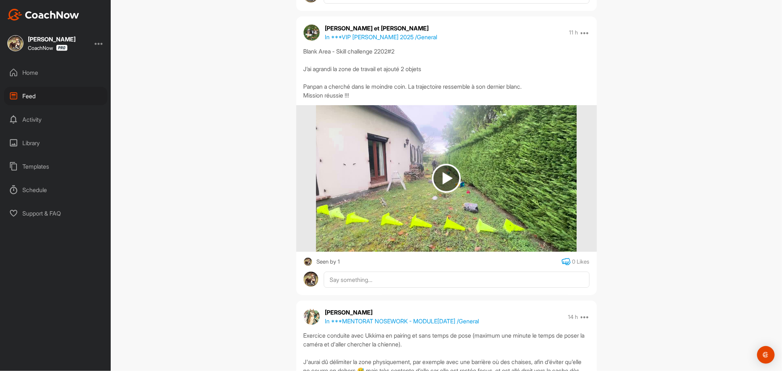
click at [561, 259] on icon at bounding box center [565, 261] width 9 height 9
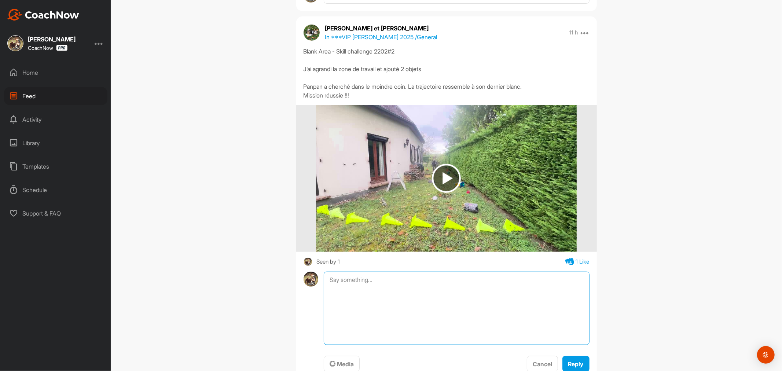
click at [528, 279] on textarea at bounding box center [456, 308] width 265 height 73
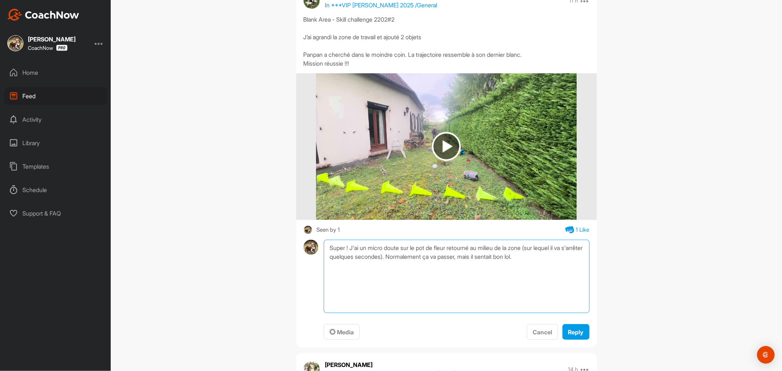
scroll to position [407, 0]
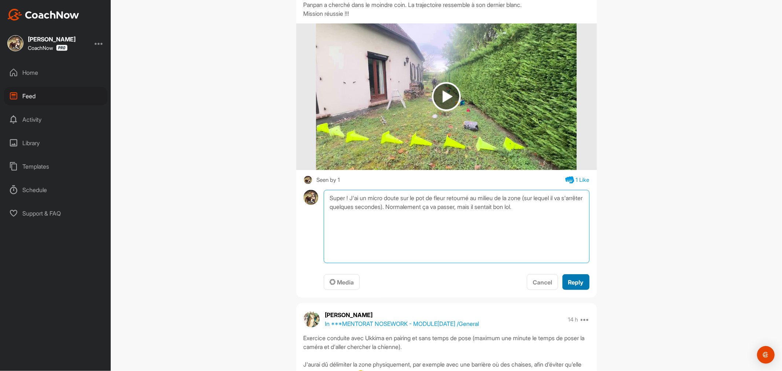
type textarea "Super ! J'ai un micro doute sur le pot de fleur retourné au milieu de la zone (…"
click at [570, 280] on span "Reply" at bounding box center [575, 282] width 15 height 7
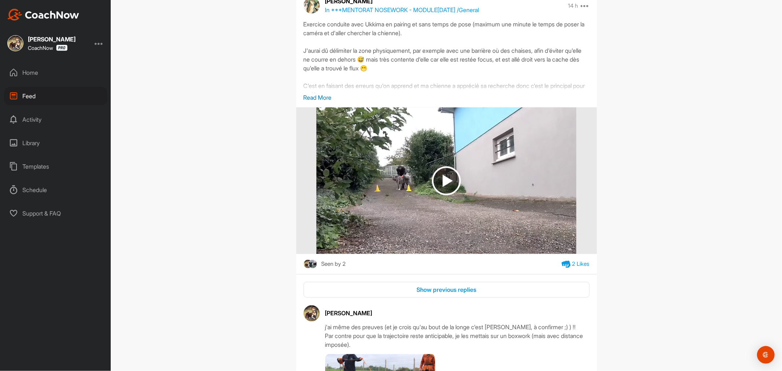
scroll to position [733, 0]
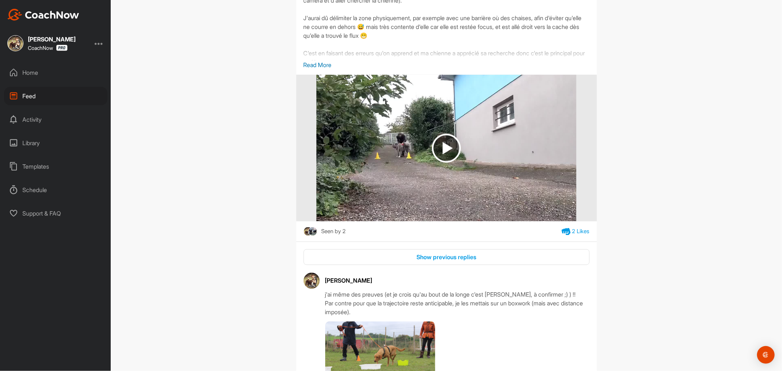
click at [572, 230] on div "2 Likes" at bounding box center [580, 231] width 17 height 8
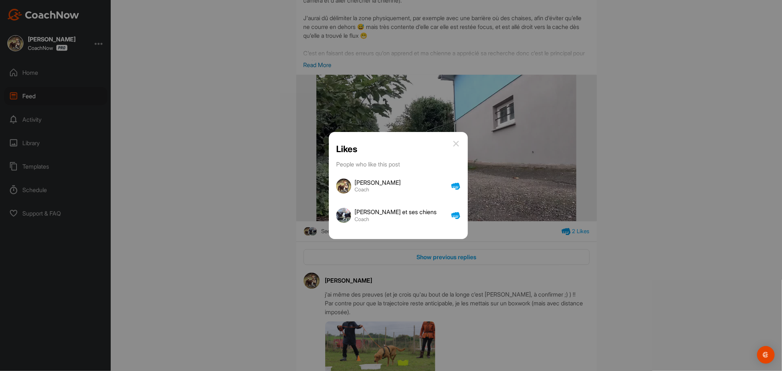
click at [451, 142] on img at bounding box center [455, 143] width 9 height 9
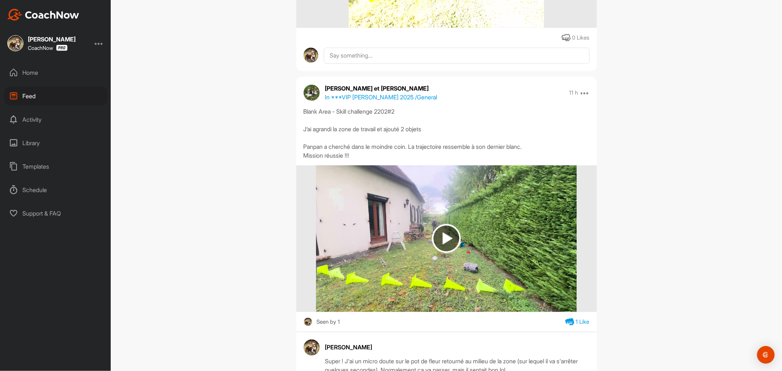
scroll to position [244, 0]
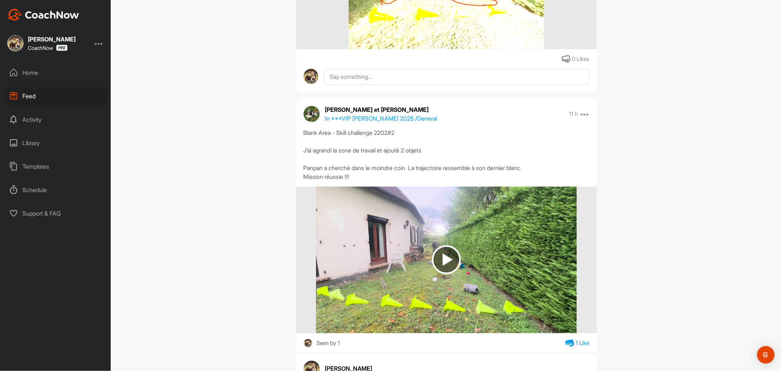
click at [422, 117] on p "In ***VIP [PERSON_NAME] 2025 / General" at bounding box center [381, 118] width 112 height 9
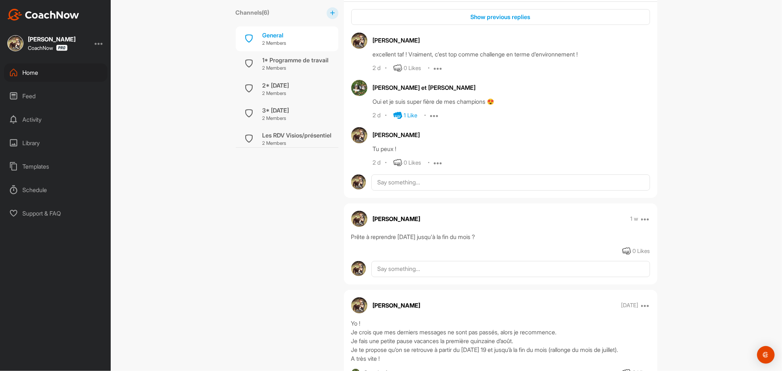
scroll to position [285, 0]
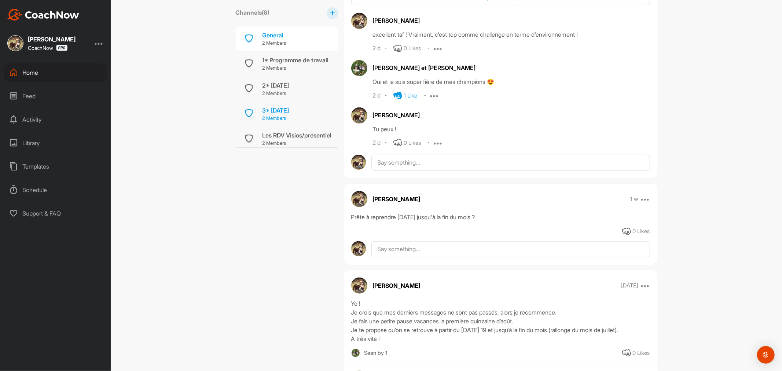
click at [289, 108] on div "3* [DATE]" at bounding box center [275, 110] width 27 height 9
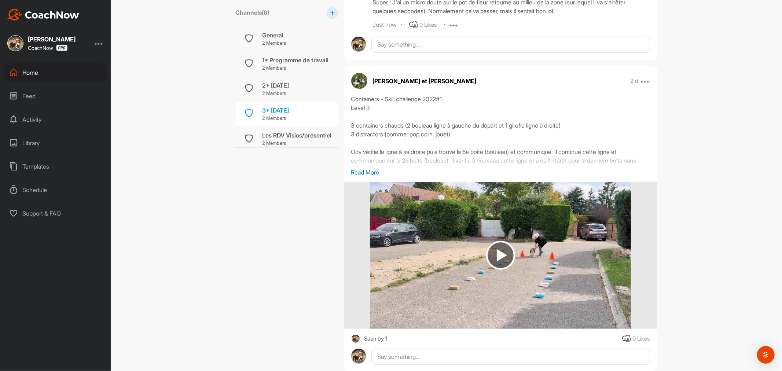
scroll to position [489, 0]
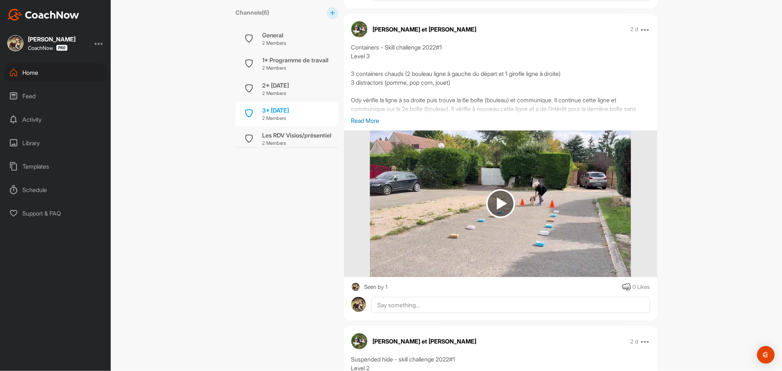
click at [351, 121] on p "Read More" at bounding box center [500, 120] width 299 height 9
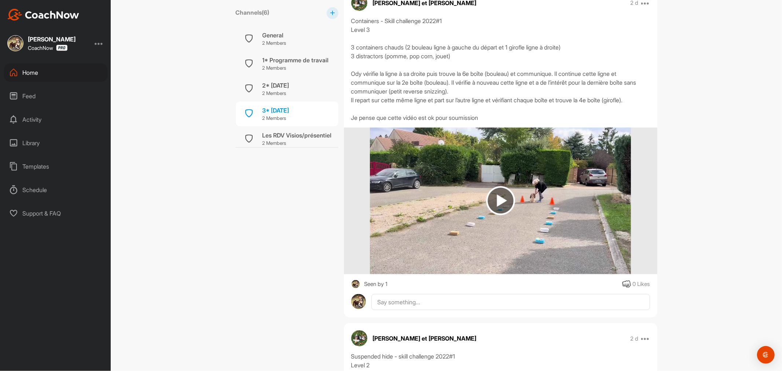
scroll to position [529, 0]
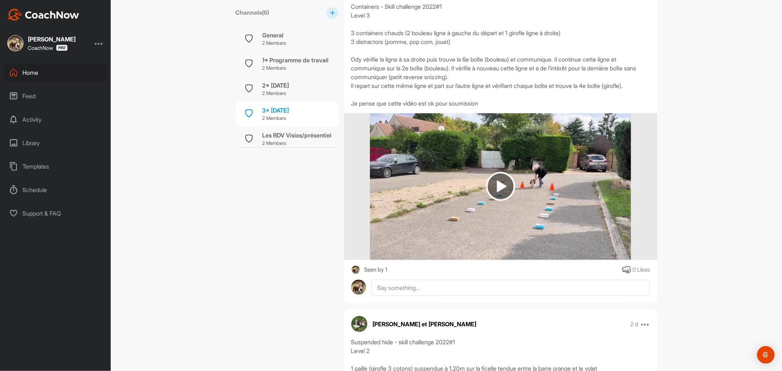
click at [501, 183] on img at bounding box center [500, 186] width 29 height 29
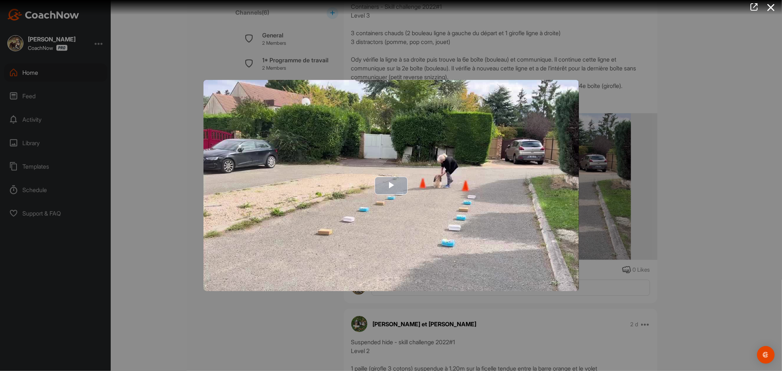
click at [391, 185] on span "Video Player" at bounding box center [391, 185] width 0 height 0
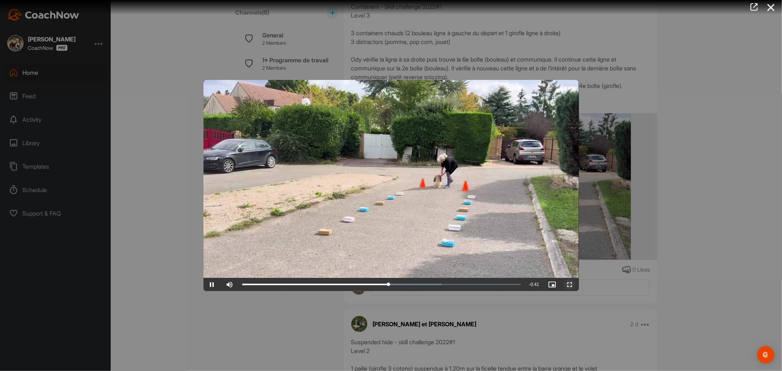
click at [570, 284] on span "Video Player" at bounding box center [570, 284] width 18 height 0
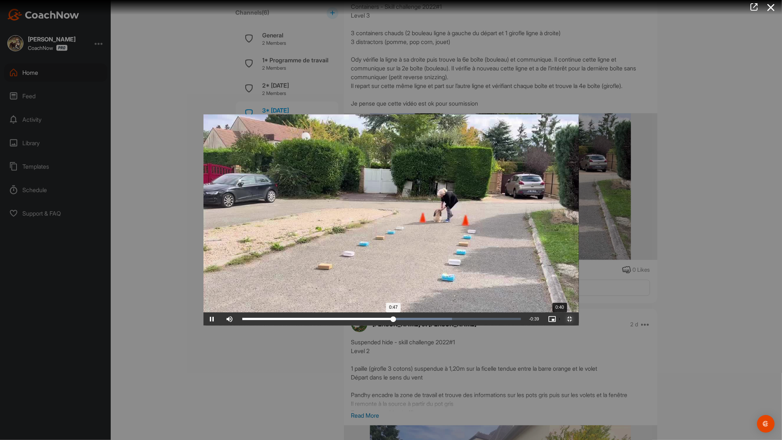
click at [356, 325] on div "Loaded : 75.30% 0:40 0:47" at bounding box center [382, 318] width 286 height 13
click at [332, 320] on div "Loaded : 75.30% 0:37 0:41" at bounding box center [381, 319] width 279 height 2
click at [299, 320] on div "Loaded : 75.30% 0:33 0:38" at bounding box center [381, 319] width 279 height 2
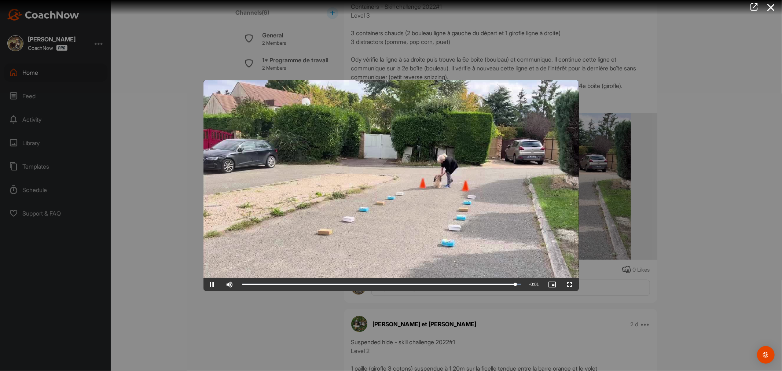
click at [695, 263] on div at bounding box center [391, 185] width 782 height 371
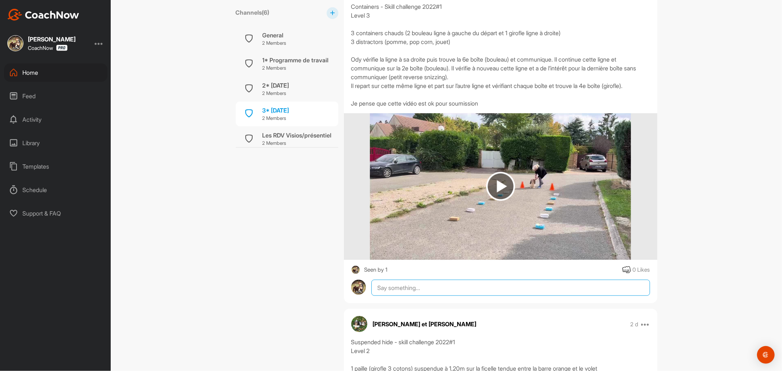
drag, startPoint x: 621, startPoint y: 282, endPoint x: 620, endPoint y: 286, distance: 4.2
click at [621, 283] on textarea at bounding box center [510, 288] width 278 height 16
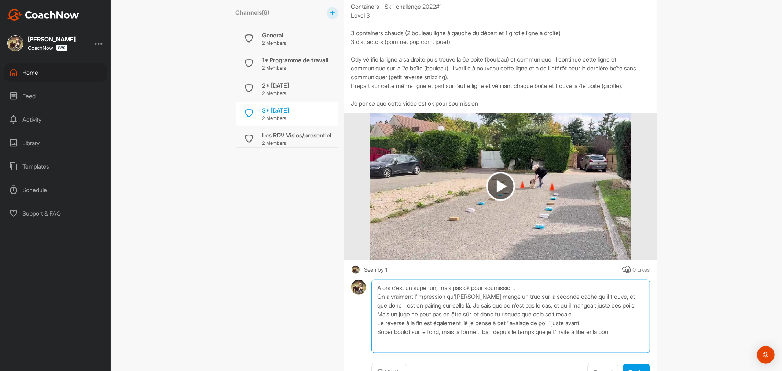
click at [548, 337] on textarea "Alors c'est un super un, mais pas ok pour soumission. On a vraiment l'impressio…" at bounding box center [510, 316] width 278 height 73
drag, startPoint x: 501, startPoint y: 332, endPoint x: 609, endPoint y: 329, distance: 108.9
click at [628, 329] on textarea "Alors c'est un super un, mais pas ok pour soumission. On a vraiment l'impressio…" at bounding box center [510, 316] width 278 height 73
drag, startPoint x: 481, startPoint y: 331, endPoint x: 646, endPoint y: 327, distance: 165.7
click at [646, 327] on div "Alors c'est un super un, mais pas ok pour soumission. On a vraiment l'impressio…" at bounding box center [500, 330] width 313 height 100
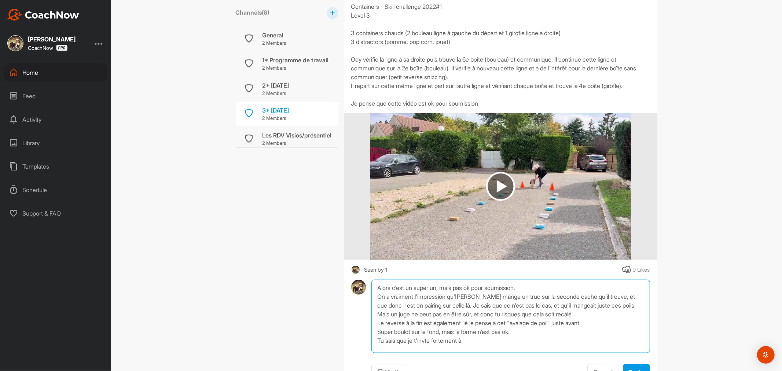
click at [425, 341] on textarea "Alors c'est un super un, mais pas ok pour soumission. On a vraiment l'impressio…" at bounding box center [510, 316] width 278 height 73
click at [500, 342] on textarea "Alors c'est un super un, mais pas ok pour soumission. On a vraiment l'impressio…" at bounding box center [510, 316] width 278 height 73
click at [457, 331] on textarea "Alors c'est un super un, mais pas ok pour soumission. On a vraiment l'impressio…" at bounding box center [510, 316] width 278 height 73
drag, startPoint x: 559, startPoint y: 339, endPoint x: 565, endPoint y: 349, distance: 11.4
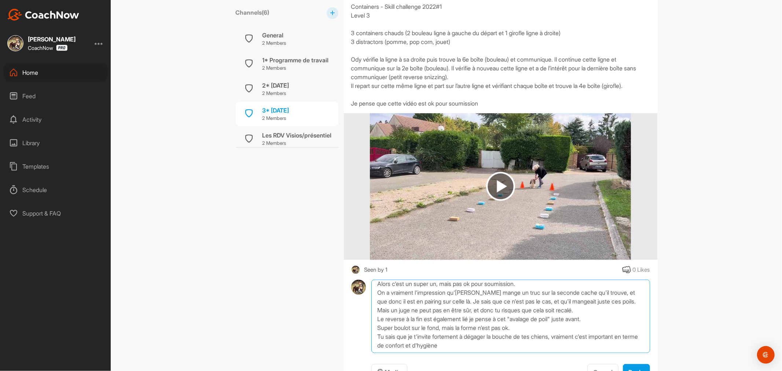
click at [565, 349] on textarea "Alors c'est un super un, mais pas ok pour soumission. On a vraiment l'impressio…" at bounding box center [510, 316] width 278 height 73
click at [596, 340] on textarea "Alors c'est un super un, mais pas ok pour soumission. On a vraiment l'impressio…" at bounding box center [510, 316] width 278 height 73
click at [468, 341] on textarea "Alors c'est un super un, mais pas ok pour soumission. On a vraiment l'impressio…" at bounding box center [510, 316] width 278 height 73
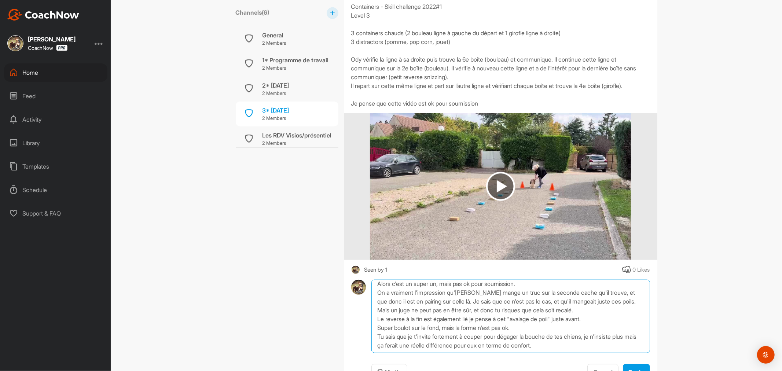
click at [488, 336] on textarea "Alors c'est un super un, mais pas ok pour soumission. On a vraiment l'impressio…" at bounding box center [510, 316] width 278 height 73
click at [556, 334] on textarea "Alors c'est un super un, mais pas ok pour soumission. On a vraiment l'impressio…" at bounding box center [510, 316] width 278 height 73
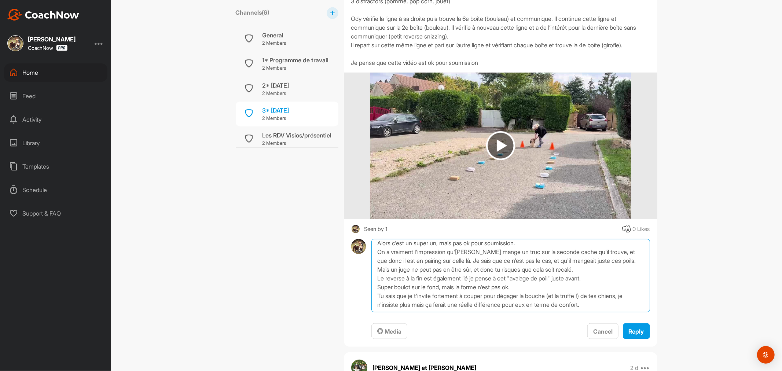
click at [600, 303] on textarea "Alors c'est un super un, mais pas ok pour soumission. On a vraiment l'impressio…" at bounding box center [510, 275] width 278 height 73
click at [434, 294] on textarea "Alors c'est un super un, mais pas ok pour soumission. On a vraiment l'impressio…" at bounding box center [510, 275] width 278 height 73
click at [406, 295] on textarea "Alors c'est un super un, mais pas ok pour soumission. On a vraiment l'impressio…" at bounding box center [510, 275] width 278 height 73
drag, startPoint x: 408, startPoint y: 295, endPoint x: 526, endPoint y: 299, distance: 117.7
click at [526, 297] on textarea "Alors c'est un super un, mais pas ok pour soumission. On a vraiment l'impressio…" at bounding box center [510, 275] width 278 height 73
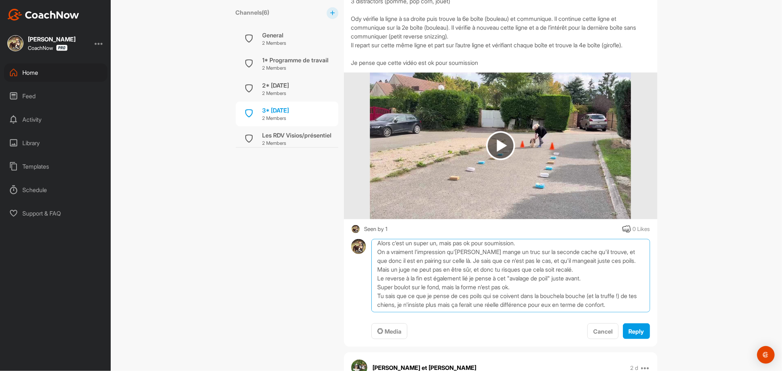
drag, startPoint x: 517, startPoint y: 296, endPoint x: 507, endPoint y: 294, distance: 10.8
click at [507, 294] on textarea "Alors c'est un super un, mais pas ok pour soumission. On a vraiment l'impressio…" at bounding box center [510, 275] width 278 height 73
click at [515, 295] on textarea "Alors c'est un super un, mais pas ok pour soumission. On a vraiment l'impressio…" at bounding box center [510, 275] width 278 height 73
click at [513, 295] on textarea "Alors c'est un super un, mais pas ok pour soumission. On a vraiment l'impressio…" at bounding box center [510, 275] width 278 height 73
click at [517, 294] on textarea "Alors c'est un super un, mais pas ok pour soumission. On a vraiment l'impressio…" at bounding box center [510, 275] width 278 height 73
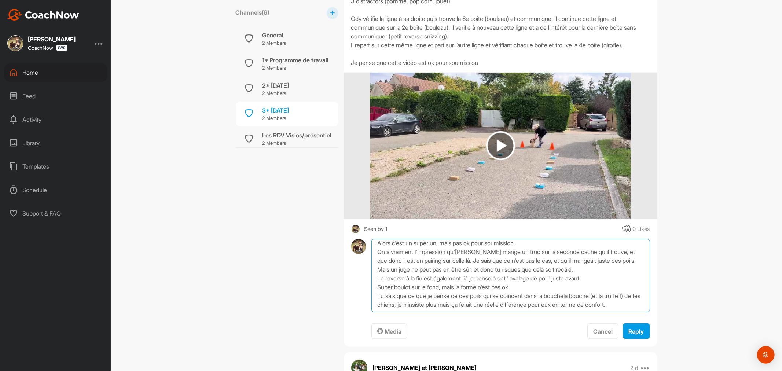
click at [572, 296] on textarea "Alors c'est un super un, mais pas ok pour soumission. On a vraiment l'impressio…" at bounding box center [510, 275] width 278 height 73
drag, startPoint x: 572, startPoint y: 297, endPoint x: 416, endPoint y: 299, distance: 156.9
click at [416, 299] on textarea "Alors c'est un super un, mais pas ok pour soumission. On a vraiment l'impressio…" at bounding box center [510, 275] width 278 height 73
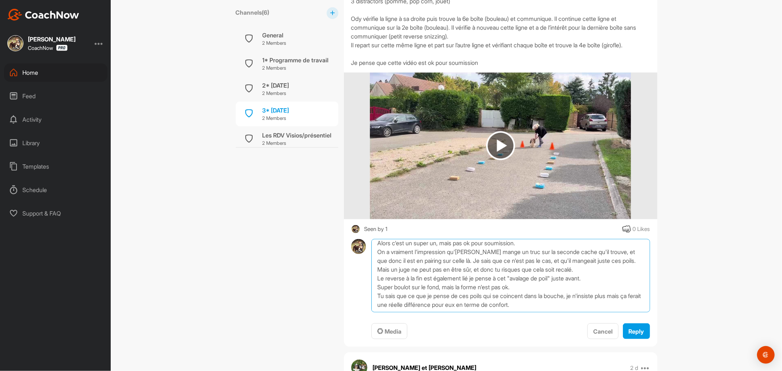
click at [577, 294] on textarea "Alors c'est un super un, mais pas ok pour soumission. On a vraiment l'impressio…" at bounding box center [510, 275] width 278 height 73
drag, startPoint x: 618, startPoint y: 295, endPoint x: 621, endPoint y: 291, distance: 4.5
click at [619, 295] on textarea "Alors c'est un super un, mais pas ok pour soumission. On a vraiment l'impressio…" at bounding box center [510, 275] width 278 height 73
click at [589, 307] on textarea "Alors c'est un super un, mais pas ok pour soumission. On a vraiment l'impressio…" at bounding box center [510, 275] width 278 height 73
drag, startPoint x: 646, startPoint y: 268, endPoint x: 647, endPoint y: 281, distance: 13.2
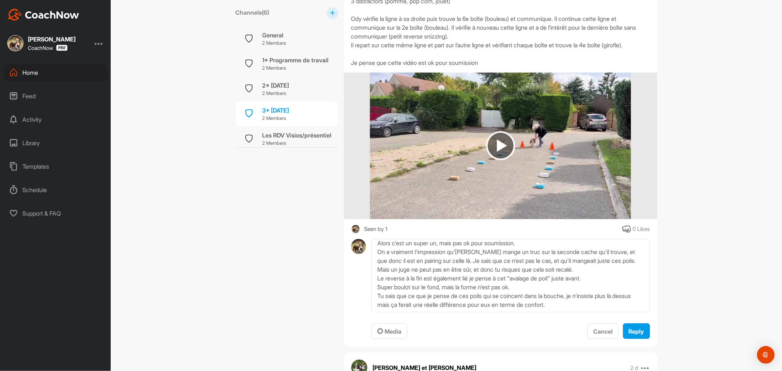
click at [647, 281] on div "Alors c'est un super un, mais pas ok pour soumission. On a vraiment l'impressio…" at bounding box center [500, 289] width 313 height 100
click at [562, 287] on textarea "Alors c'est un super un, mais pas ok pour soumission. On a vraiment l'impressio…" at bounding box center [510, 275] width 278 height 73
click at [555, 281] on textarea "Alors c'est un super un, mais pas ok pour soumission. On a vraiment l'impressio…" at bounding box center [510, 275] width 278 height 73
click at [543, 272] on textarea "Alors c'est un super un, mais pas ok pour soumission. On a vraiment l'impressio…" at bounding box center [510, 275] width 278 height 73
click at [546, 268] on textarea "Alors c'est un super un, mais pas ok pour soumission. On a vraiment l'impressio…" at bounding box center [510, 275] width 278 height 73
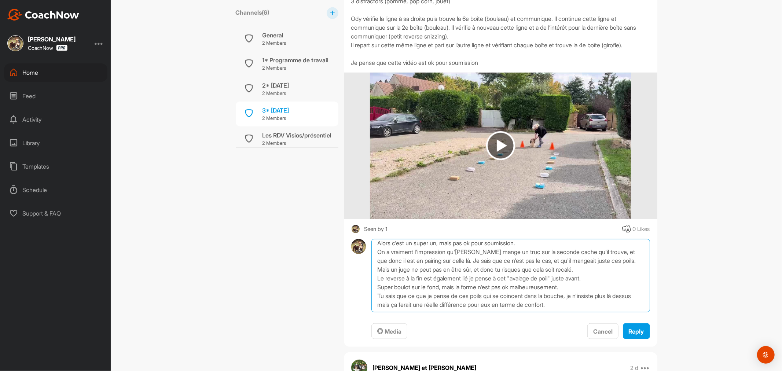
click at [544, 270] on textarea "Alors c'est un super un, mais pas ok pour soumission. On a vraiment l'impressio…" at bounding box center [510, 275] width 278 height 73
click at [533, 280] on textarea "Alors c'est un super un, mais pas ok pour soumission. On a vraiment l'impressio…" at bounding box center [510, 275] width 278 height 73
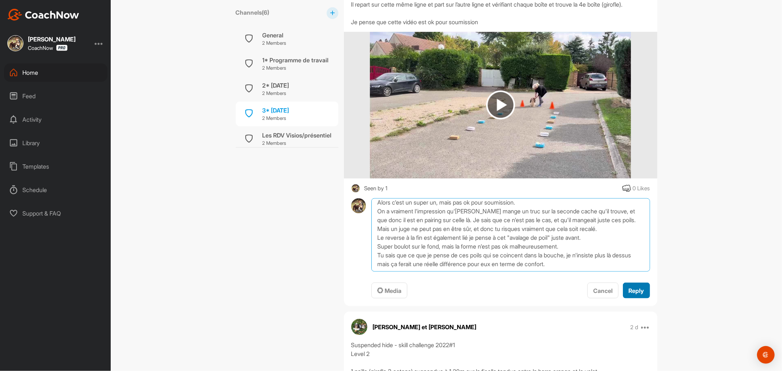
type textarea "Alors c'est un super un, mais pas ok pour soumission. On a vraiment l'impressio…"
click at [630, 288] on span "Reply" at bounding box center [636, 290] width 15 height 7
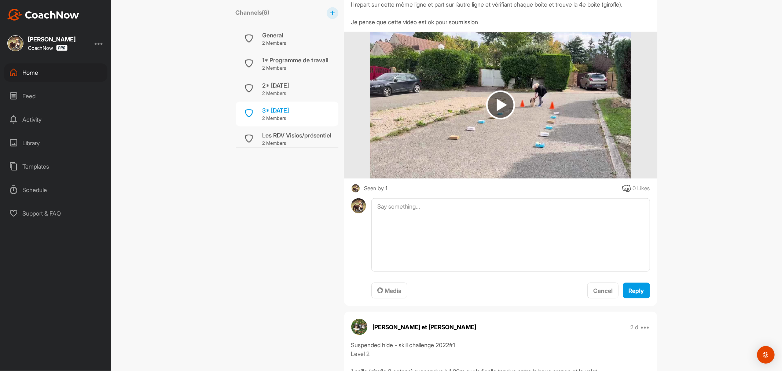
scroll to position [0, 0]
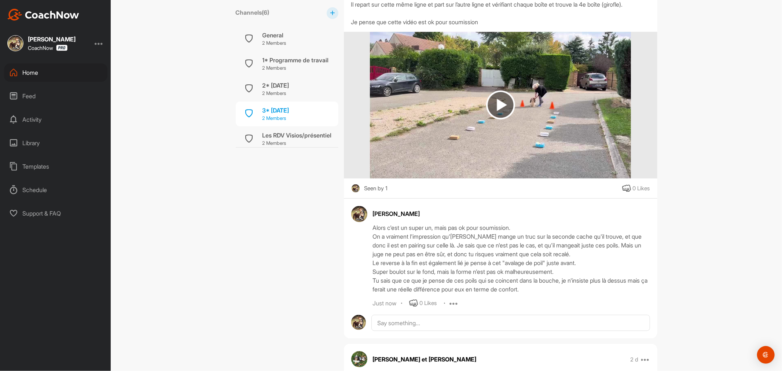
click at [289, 107] on div "3* [DATE]" at bounding box center [275, 110] width 27 height 9
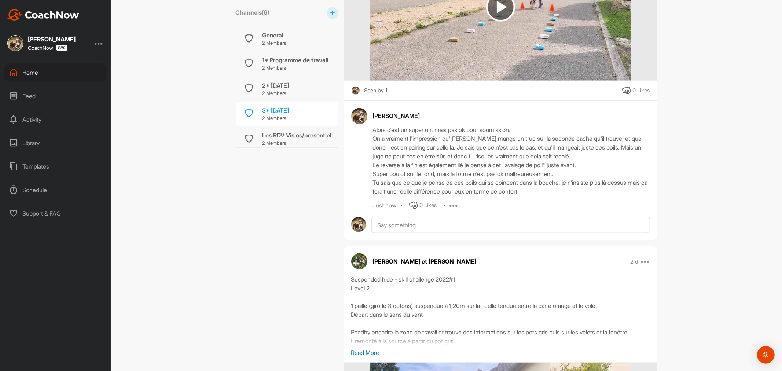
scroll to position [651, 0]
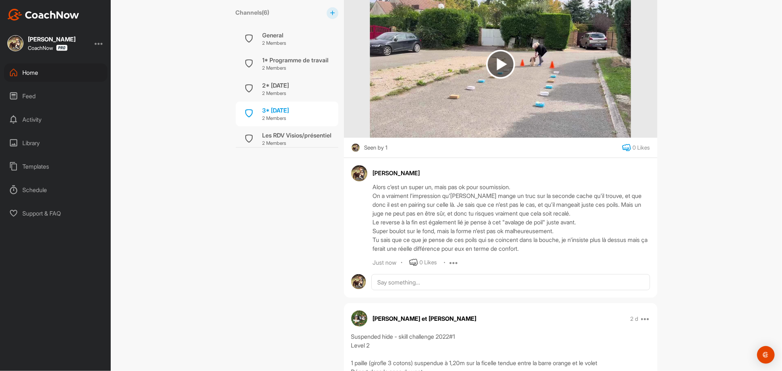
click at [623, 145] on icon at bounding box center [626, 147] width 9 height 9
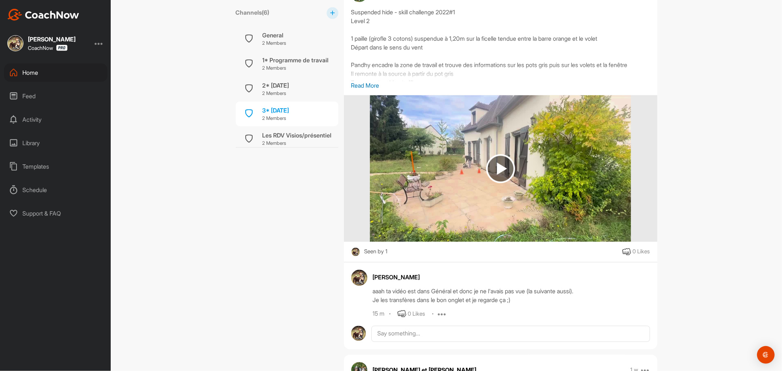
scroll to position [977, 0]
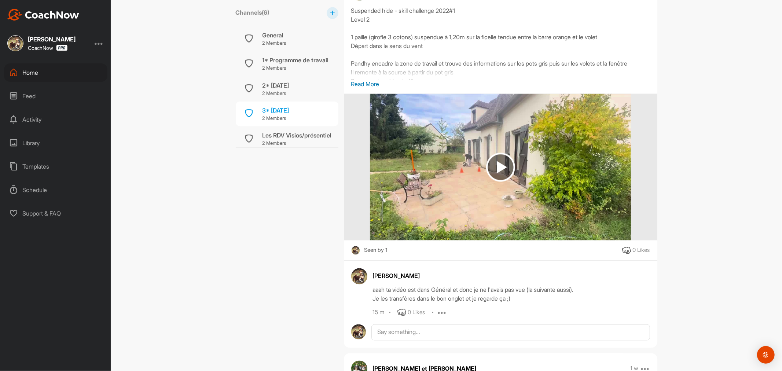
click at [355, 83] on p "Read More" at bounding box center [500, 84] width 299 height 9
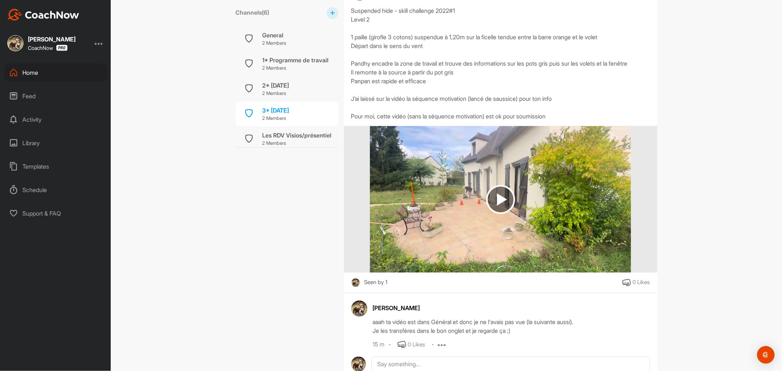
click at [496, 199] on img at bounding box center [500, 199] width 29 height 29
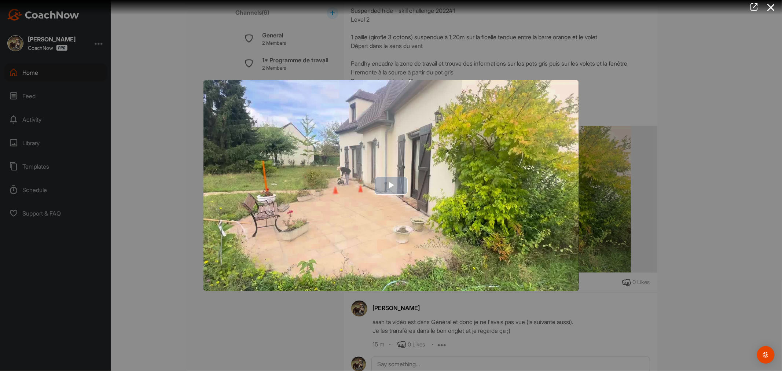
click at [391, 185] on span "Video Player" at bounding box center [391, 185] width 0 height 0
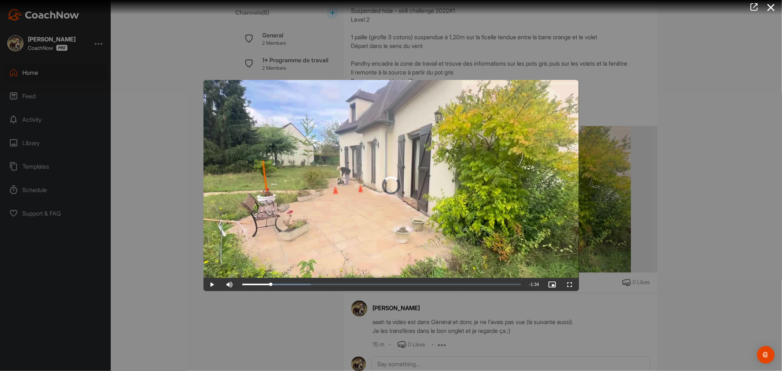
drag, startPoint x: 264, startPoint y: 283, endPoint x: 434, endPoint y: 276, distance: 169.5
click at [434, 276] on div "Video Player is loading. Play Video Play Skip Backward Skip Forward Mute Curren…" at bounding box center [390, 185] width 375 height 211
drag, startPoint x: 449, startPoint y: 284, endPoint x: 291, endPoint y: 283, distance: 157.2
click at [291, 283] on div "Loaded : 90.15% 0:18 0:18" at bounding box center [382, 284] width 286 height 13
drag, startPoint x: 292, startPoint y: 284, endPoint x: 317, endPoint y: 283, distance: 24.2
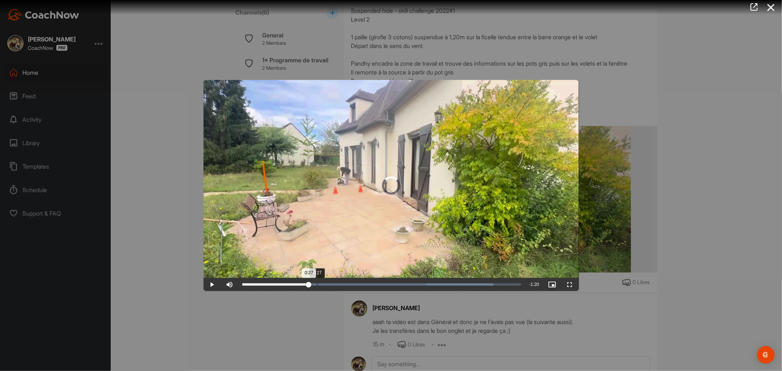
click at [317, 283] on div "Loaded : 90.15% 0:27 0:27" at bounding box center [382, 284] width 286 height 13
click at [328, 284] on div "0:32" at bounding box center [328, 284] width 0 height 2
click at [344, 283] on div "0:37" at bounding box center [344, 284] width 0 height 2
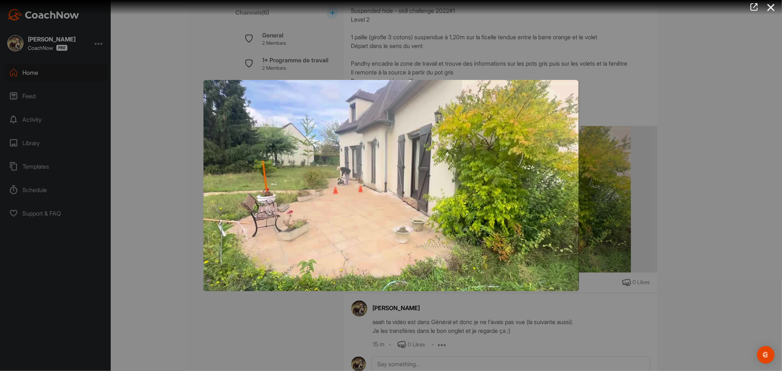
click at [445, 310] on div at bounding box center [391, 185] width 782 height 371
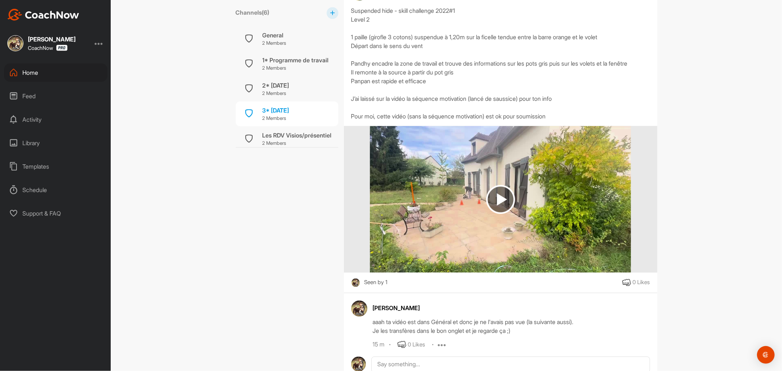
scroll to position [1018, 0]
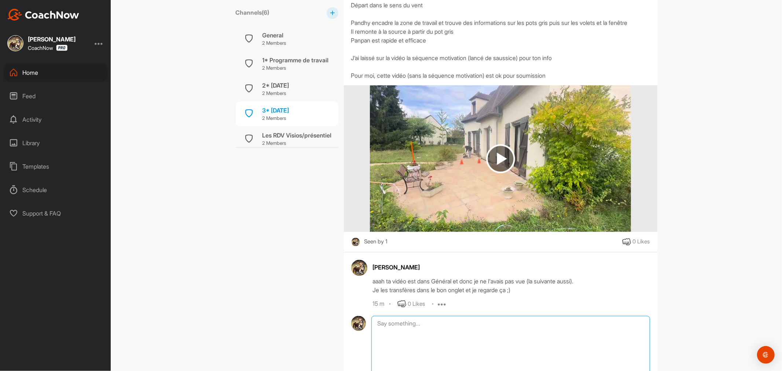
click at [452, 324] on textarea at bounding box center [510, 352] width 278 height 73
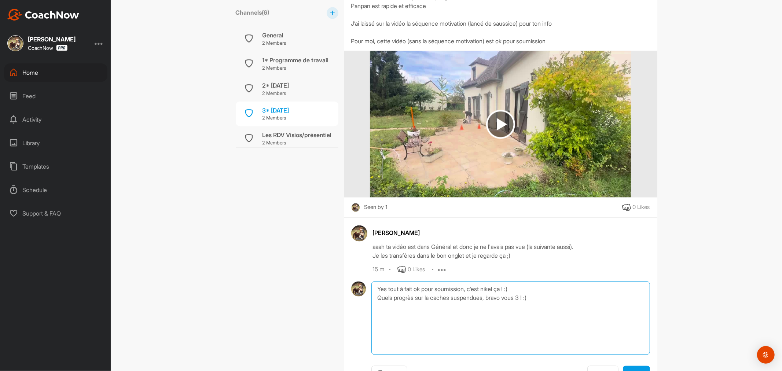
scroll to position [1099, 0]
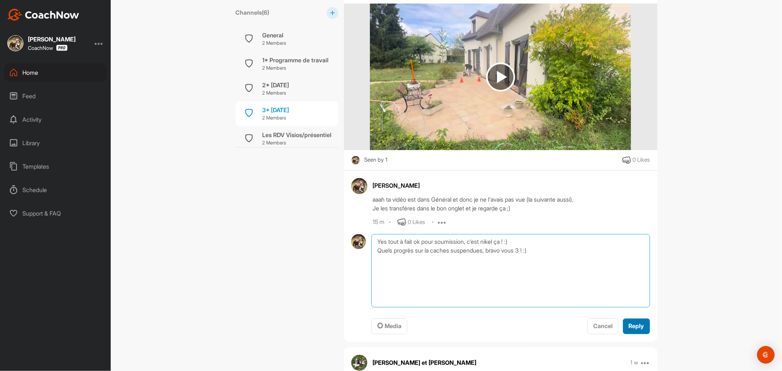
type textarea "Yes tout à fait ok pour soumission, c'est nikel ça ! :) Quels progrès sur la ca…"
click at [637, 325] on span "Reply" at bounding box center [636, 325] width 15 height 7
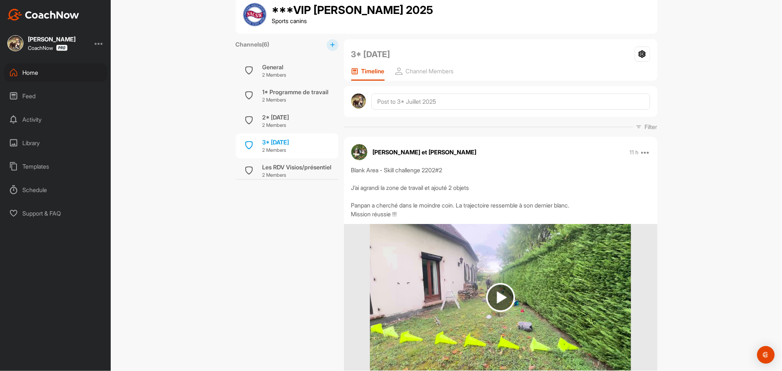
scroll to position [0, 0]
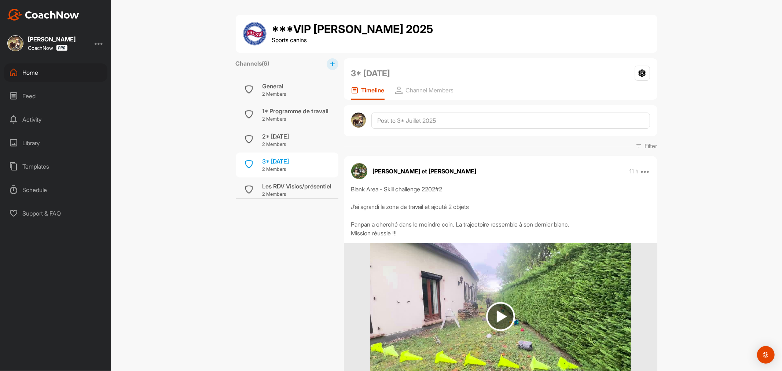
click at [35, 95] on div "Feed" at bounding box center [55, 96] width 103 height 18
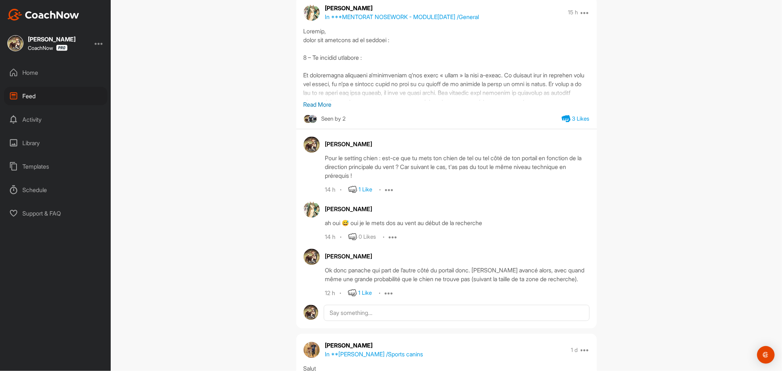
scroll to position [1303, 0]
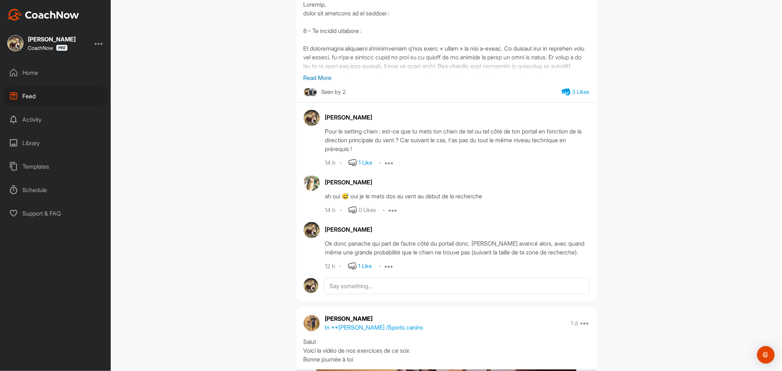
click at [324, 78] on p "Read More" at bounding box center [446, 77] width 286 height 9
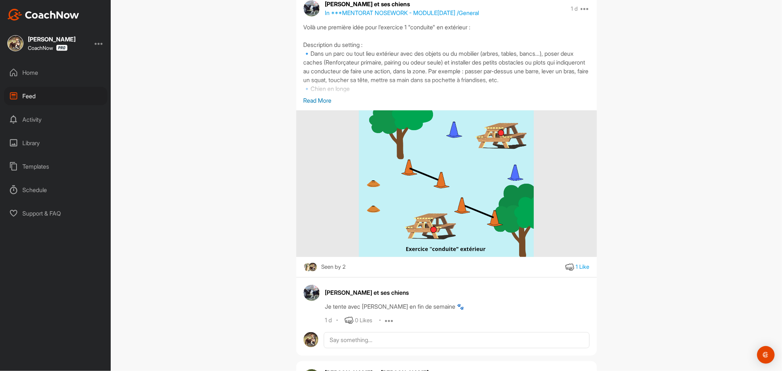
scroll to position [2606, 0]
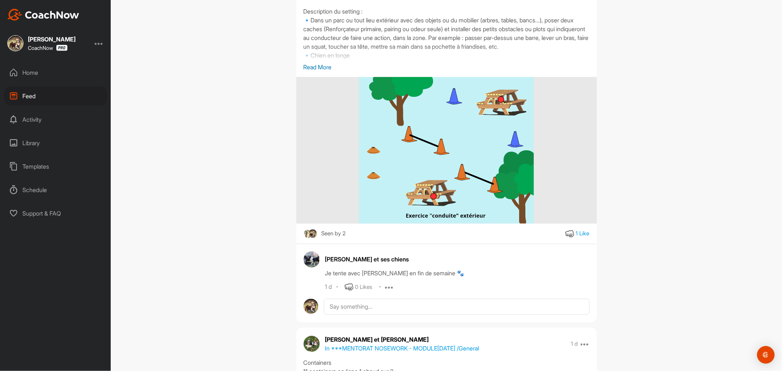
click at [321, 71] on p "Read More" at bounding box center [446, 67] width 286 height 9
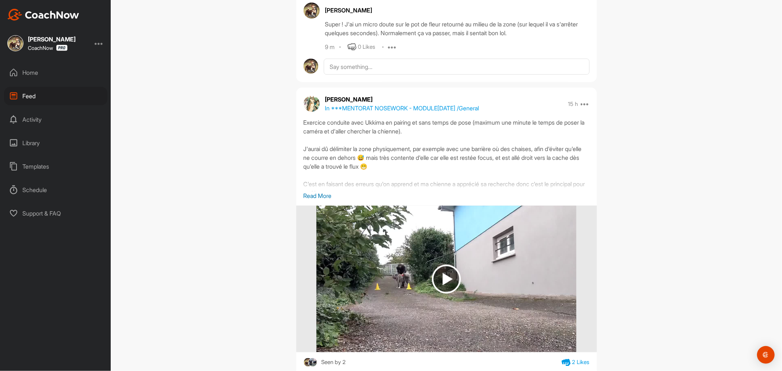
scroll to position [570, 0]
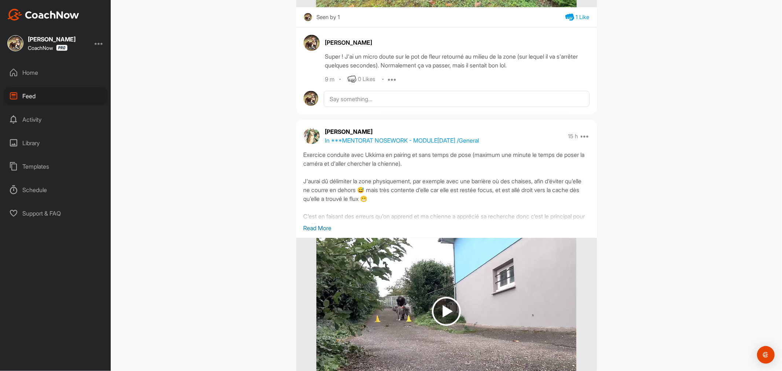
click at [479, 137] on p "In ***MENTORAT NOSEWORK - MODULE[DATE] / General" at bounding box center [402, 140] width 154 height 9
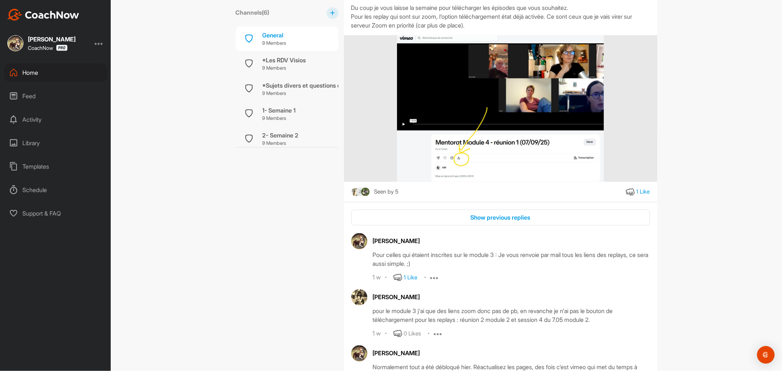
scroll to position [489, 0]
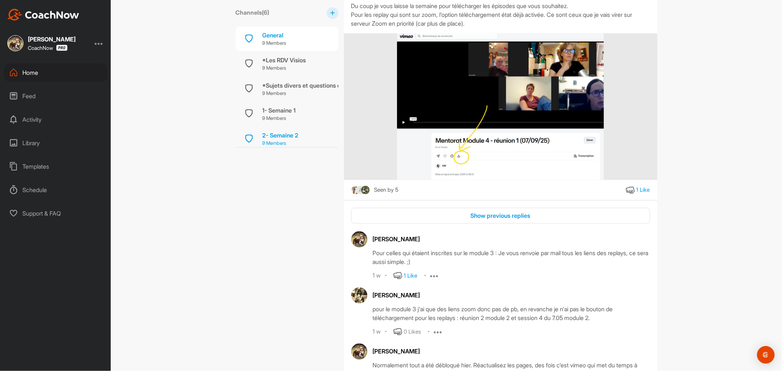
click at [293, 134] on div "2- Semaine 2" at bounding box center [280, 135] width 36 height 9
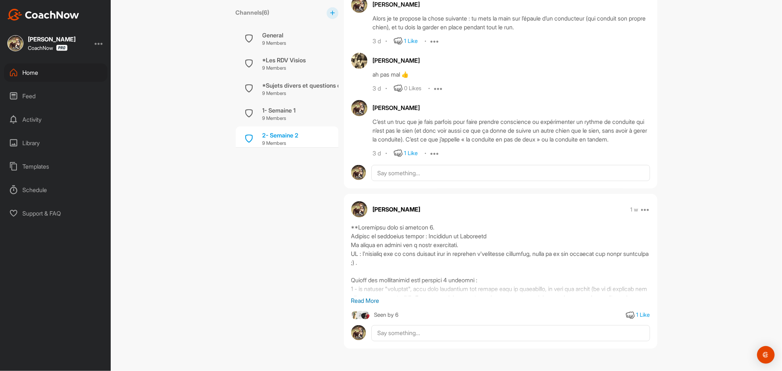
scroll to position [2810, 0]
click at [370, 300] on p "Read More" at bounding box center [500, 300] width 299 height 9
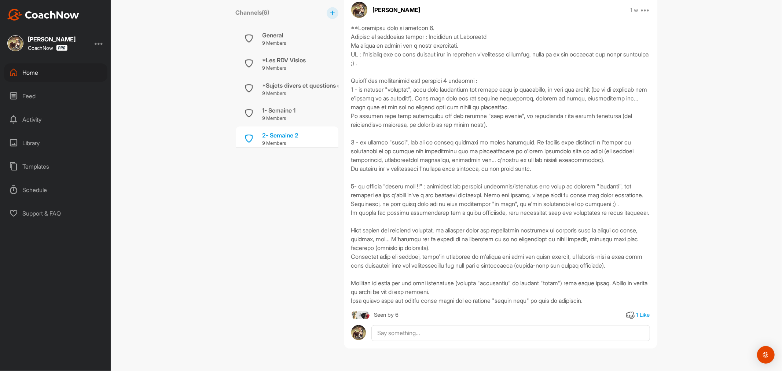
scroll to position [3027, 0]
